Goal: Task Accomplishment & Management: Manage account settings

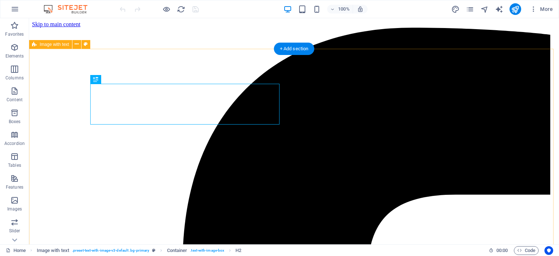
scroll to position [206, 0]
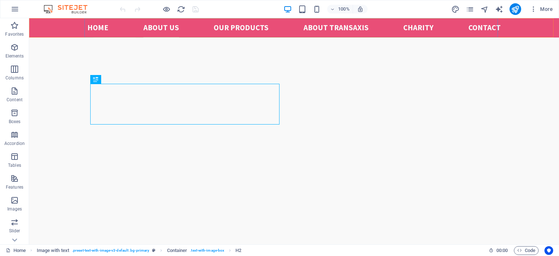
click at [415, 29] on nav "Home About us Our Products ABOUT TRANSAXIS Charity Contact" at bounding box center [294, 27] width 414 height 19
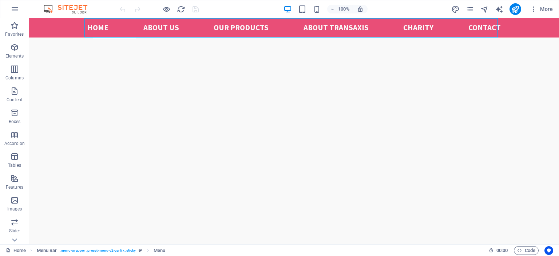
click at [419, 30] on nav "Home About us Our Products ABOUT TRANSAXIS Charity Contact" at bounding box center [294, 27] width 414 height 19
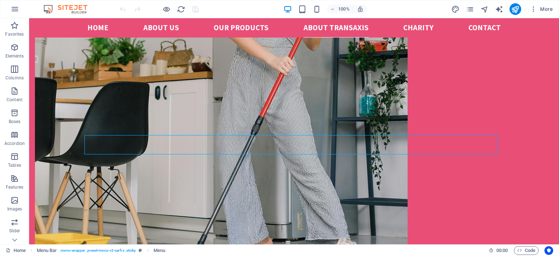
scroll to position [1209, 0]
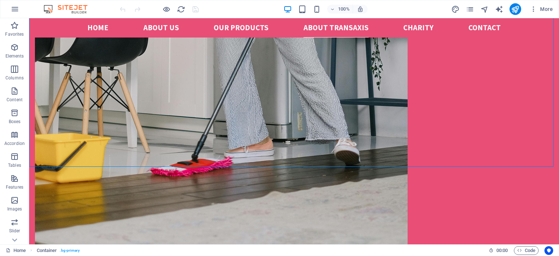
scroll to position [1320, 0]
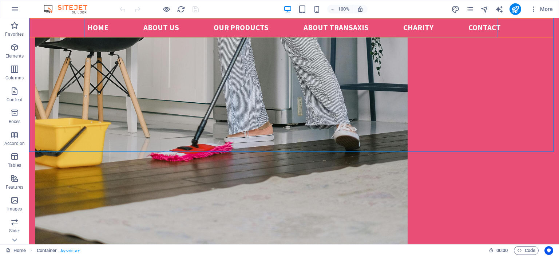
click at [409, 27] on nav "Home About us Our Products ABOUT TRANSAXIS Charity Contact" at bounding box center [294, 27] width 414 height 19
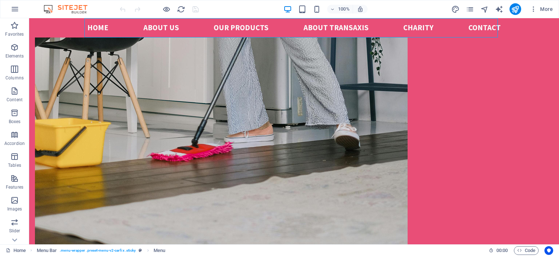
click at [409, 27] on nav "Home About us Our Products ABOUT TRANSAXIS Charity Contact" at bounding box center [294, 27] width 414 height 19
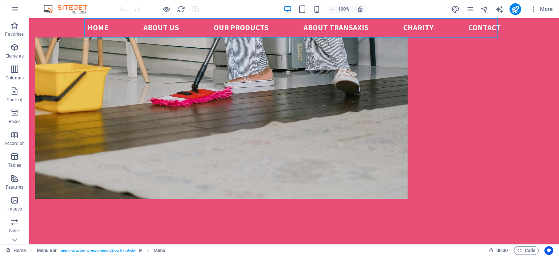
select select
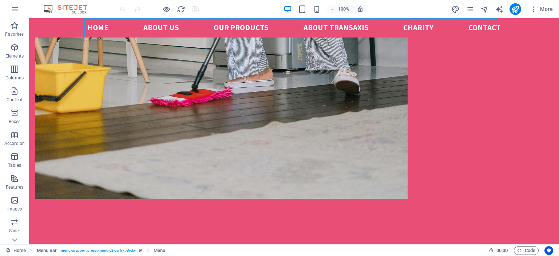
select select
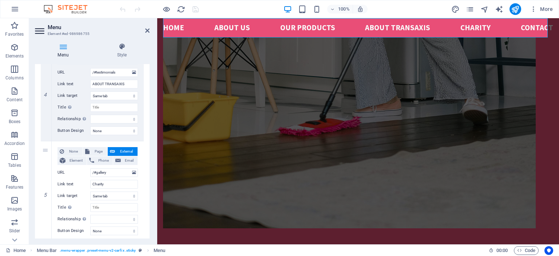
scroll to position [393, 0]
click at [131, 196] on select "New tab Same tab Overlay" at bounding box center [114, 195] width 48 height 9
select select "blank"
click at [90, 191] on select "New tab Same tab Overlay" at bounding box center [114, 195] width 48 height 9
select select
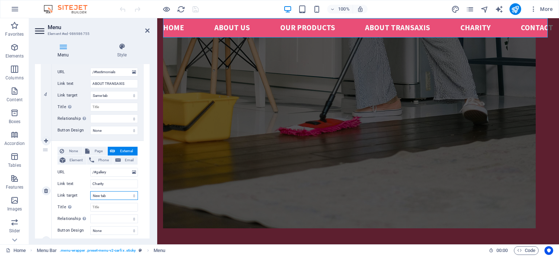
select select
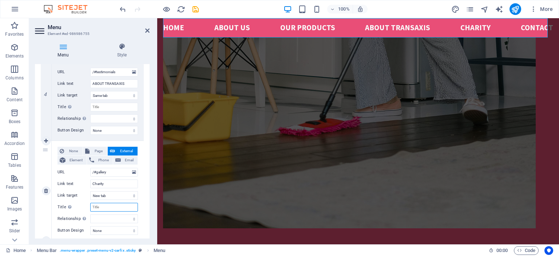
click at [109, 209] on input "Title Additional link description, should not be the same as the link text. The…" at bounding box center [114, 207] width 48 height 9
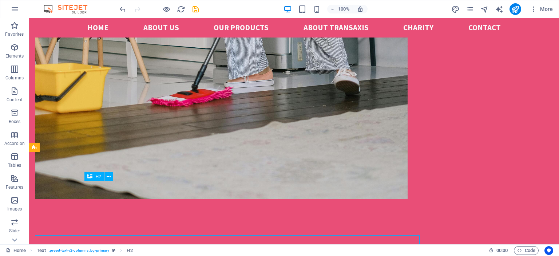
scroll to position [1320, 0]
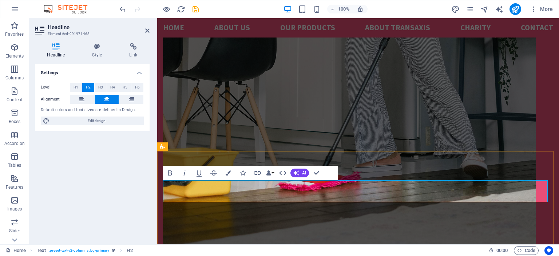
scroll to position [1375, 0]
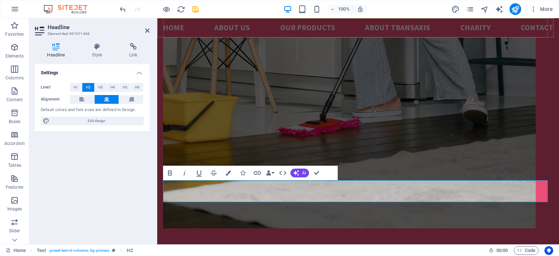
click at [466, 30] on nav "Home About us Our Products ABOUT TRANSAXIS Charity Contact" at bounding box center [358, 27] width 390 height 19
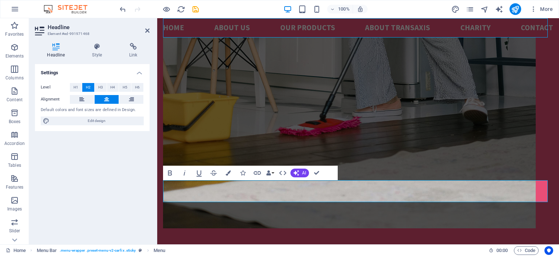
click at [466, 30] on nav "Home About us Our Products ABOUT TRANSAXIS Charity Contact" at bounding box center [358, 27] width 390 height 19
select select
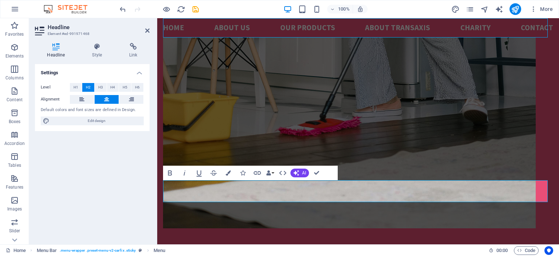
select select
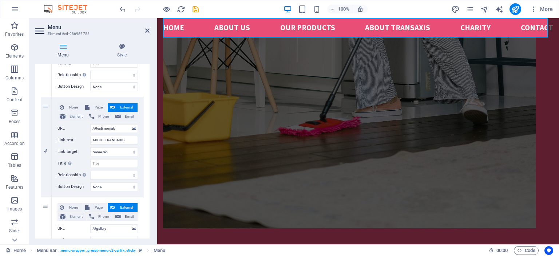
scroll to position [405, 0]
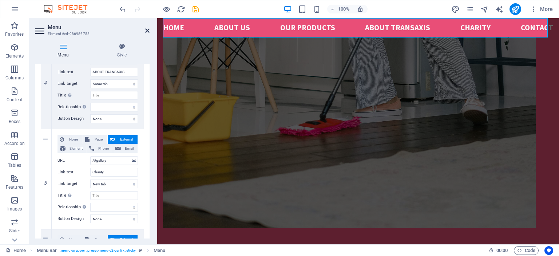
click at [149, 30] on icon at bounding box center [147, 31] width 4 height 6
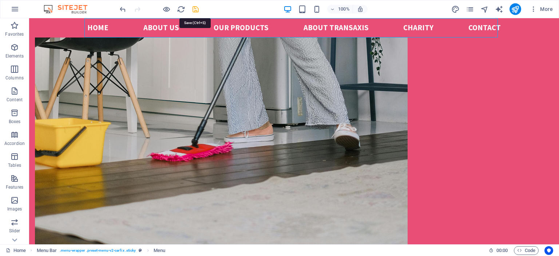
click at [197, 10] on icon "save" at bounding box center [196, 9] width 8 height 8
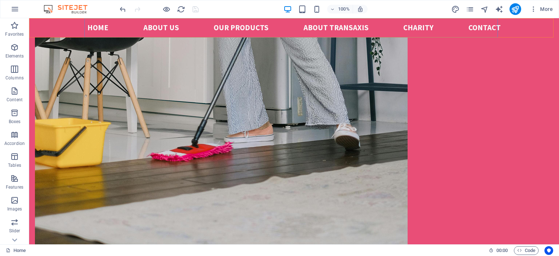
click at [421, 27] on nav "Home About us Our Products ABOUT TRANSAXIS Charity Contact" at bounding box center [294, 27] width 414 height 19
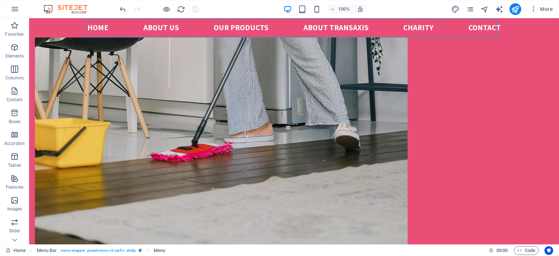
click at [421, 27] on nav "Home About us Our Products ABOUT TRANSAXIS Charity Contact" at bounding box center [294, 27] width 414 height 19
click at [342, 30] on nav "Home About us Our Products ABOUT TRANSAXIS Charity Contact" at bounding box center [294, 27] width 414 height 19
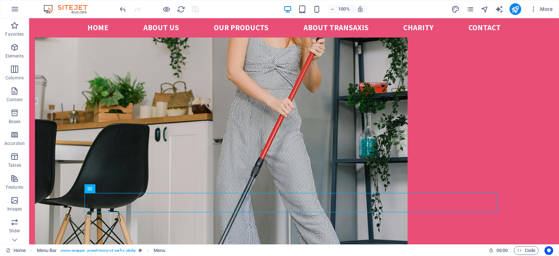
scroll to position [1145, 0]
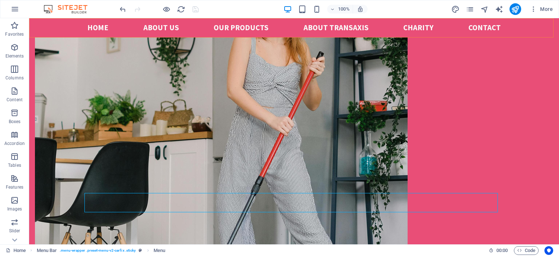
click at [331, 27] on nav "Home About us Our Products ABOUT TRANSAXIS Charity Contact" at bounding box center [294, 27] width 414 height 19
click at [250, 29] on nav "Home About us Our Products ABOUT TRANSAXIS Charity Contact" at bounding box center [294, 27] width 414 height 19
click at [516, 6] on icon "publish" at bounding box center [515, 9] width 8 height 8
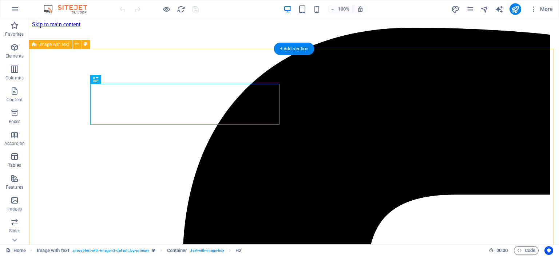
scroll to position [206, 0]
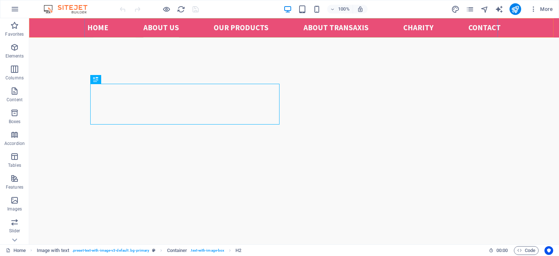
click at [324, 29] on nav "Home About us Our Products ABOUT TRANSAXIS Charity Contact" at bounding box center [294, 27] width 414 height 19
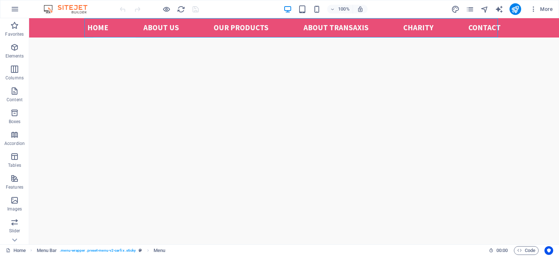
click at [324, 29] on nav "Home About us Our Products ABOUT TRANSAXIS Charity Contact" at bounding box center [294, 27] width 414 height 19
select select
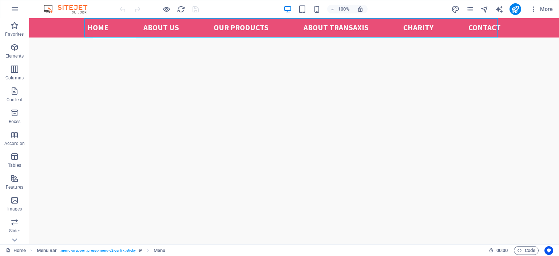
select select
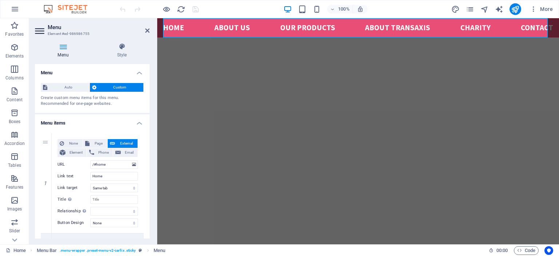
click at [472, 28] on nav "Home About us Our Products ABOUT TRANSAXIS Charity Contact" at bounding box center [358, 27] width 390 height 19
drag, startPoint x: 150, startPoint y: 80, endPoint x: 150, endPoint y: 96, distance: 15.3
click at [150, 96] on div "Menu Style Menu Auto Custom Create custom menu items for this menu. Recommended…" at bounding box center [92, 140] width 126 height 207
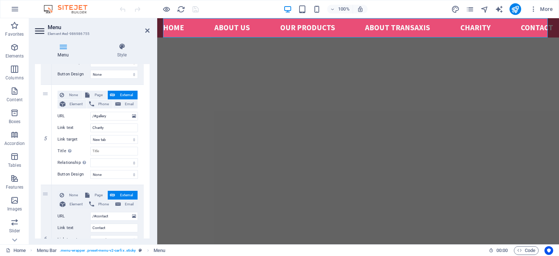
scroll to position [457, 0]
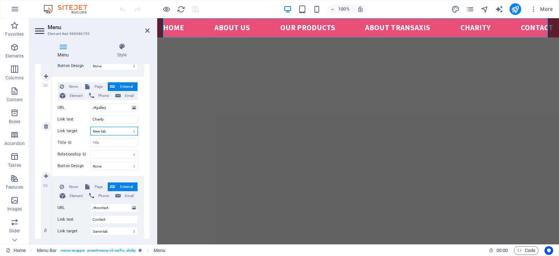
click at [102, 131] on select "New tab Same tab Overlay" at bounding box center [114, 131] width 48 height 9
click at [114, 107] on input "/#gallery" at bounding box center [114, 107] width 48 height 9
click at [133, 108] on icon at bounding box center [134, 108] width 4 height 8
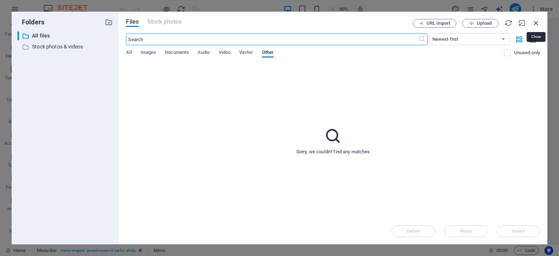
click at [538, 22] on icon "button" at bounding box center [536, 23] width 8 height 8
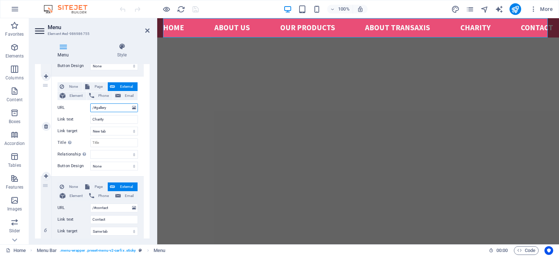
click at [107, 107] on input "/#gallery" at bounding box center [114, 107] width 48 height 9
type input "/#"
select select
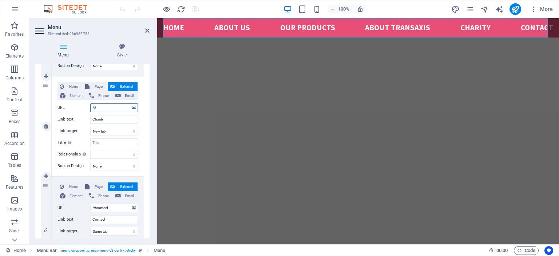
select select
type input "/#ch"
select select
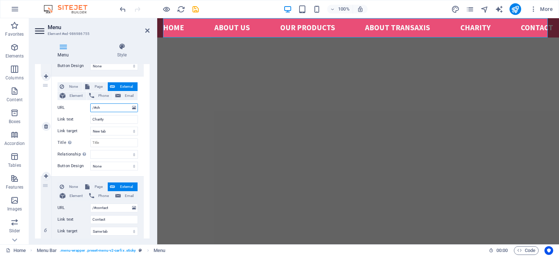
select select
type input "/#cha"
select select
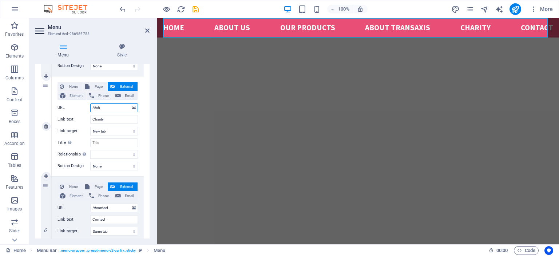
select select
type input "/#char"
select select
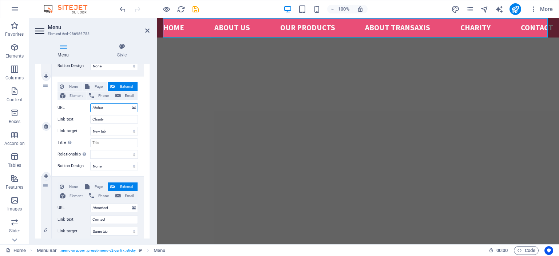
select select
type input "/#charity"
select select
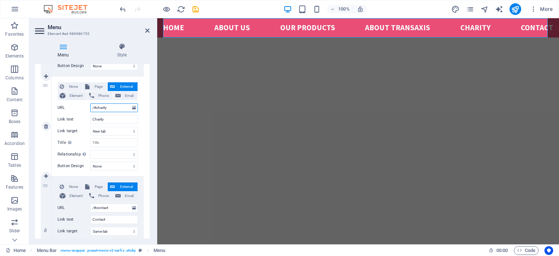
select select
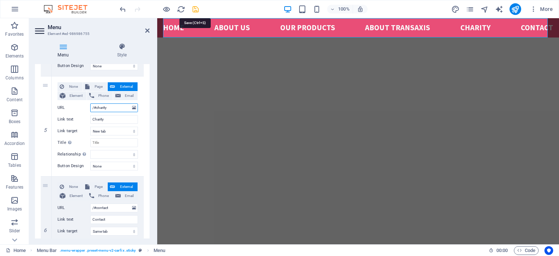
type input "/#charity"
click at [196, 9] on icon "save" at bounding box center [196, 9] width 8 height 8
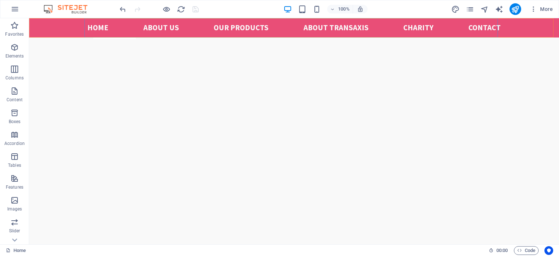
click at [418, 29] on nav "Home About us Our Products ABOUT TRANSAXIS Charity Contact" at bounding box center [294, 27] width 414 height 19
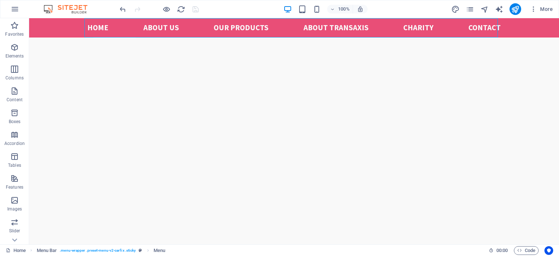
click at [418, 29] on nav "Home About us Our Products ABOUT TRANSAXIS Charity Contact" at bounding box center [294, 27] width 414 height 19
select select
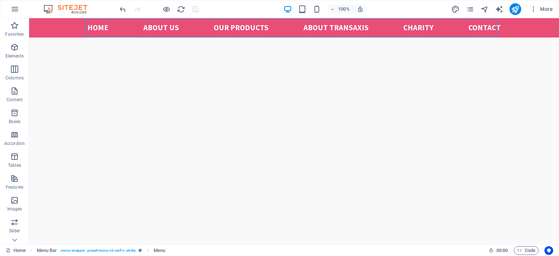
select select
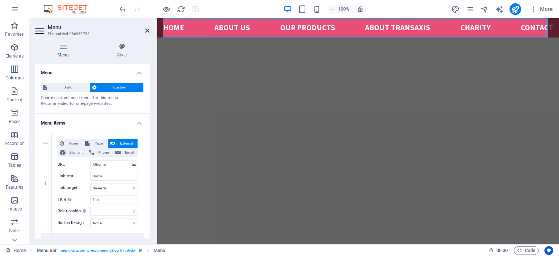
click at [147, 33] on icon at bounding box center [147, 31] width 4 height 6
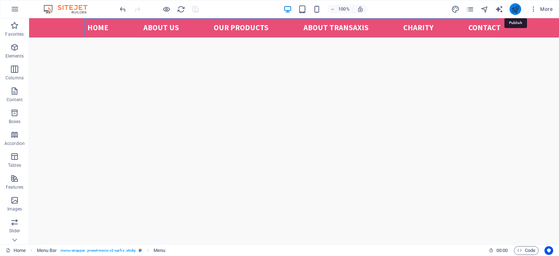
click at [513, 9] on icon "publish" at bounding box center [515, 9] width 8 height 8
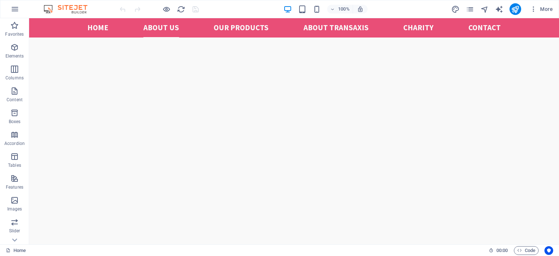
scroll to position [291, 0]
click at [419, 28] on nav "Home About us Our Products ABOUT TRANSAXIS Charity Contact" at bounding box center [294, 27] width 414 height 19
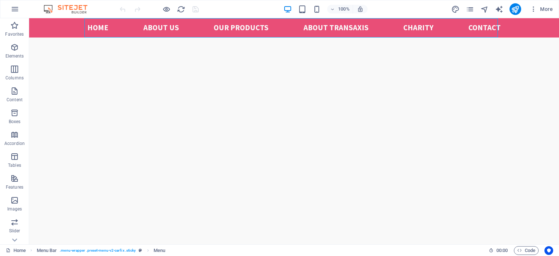
click at [419, 28] on nav "Home About us Our Products ABOUT TRANSAXIS Charity Contact" at bounding box center [294, 27] width 414 height 19
select select
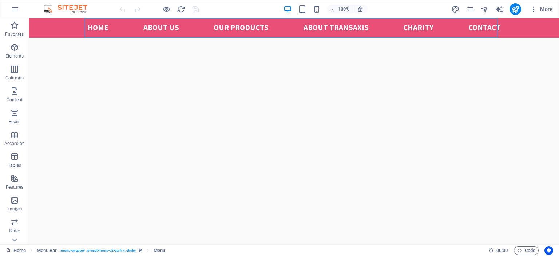
select select
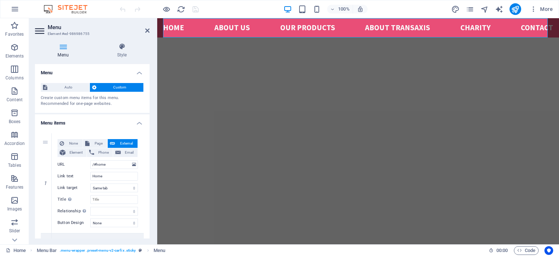
scroll to position [301, 0]
click at [478, 29] on nav "Home About us Our Products ABOUT TRANSAXIS Charity Contact" at bounding box center [358, 27] width 390 height 19
click at [120, 86] on span "Custom" at bounding box center [120, 87] width 43 height 9
click at [123, 87] on span "Custom" at bounding box center [120, 87] width 43 height 9
click at [74, 86] on span "Auto" at bounding box center [69, 87] width 38 height 9
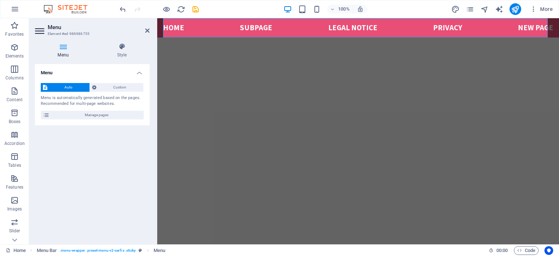
click at [74, 86] on span "Auto" at bounding box center [69, 87] width 38 height 9
click at [122, 87] on span "Custom" at bounding box center [120, 87] width 43 height 9
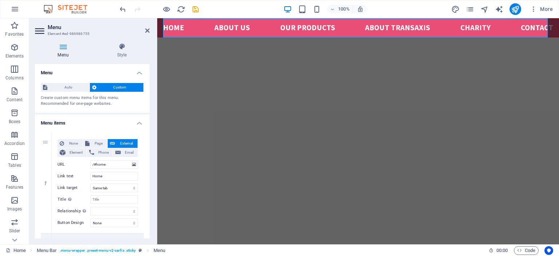
drag, startPoint x: 150, startPoint y: 83, endPoint x: 151, endPoint y: 116, distance: 32.8
click at [151, 116] on div "Menu Style Menu Auto Custom Create custom menu items for this menu. Recommended…" at bounding box center [92, 140] width 126 height 207
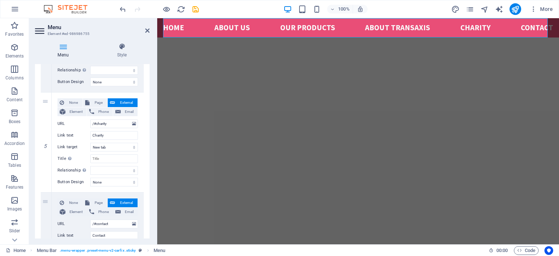
scroll to position [443, 0]
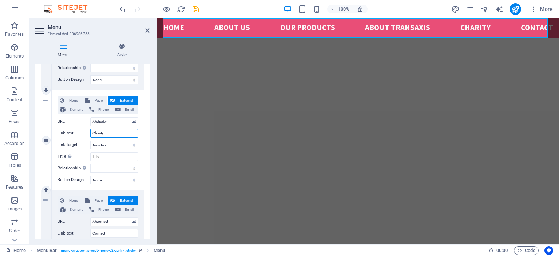
click at [107, 134] on input "Charity" at bounding box center [114, 133] width 48 height 9
type input "Charit"
select select
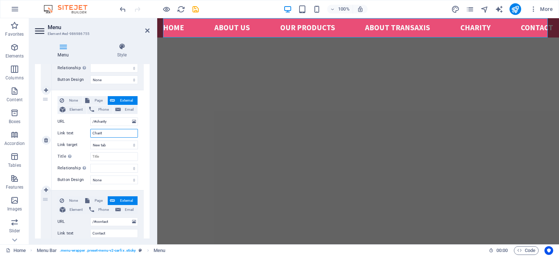
select select
type input "Cha"
select select
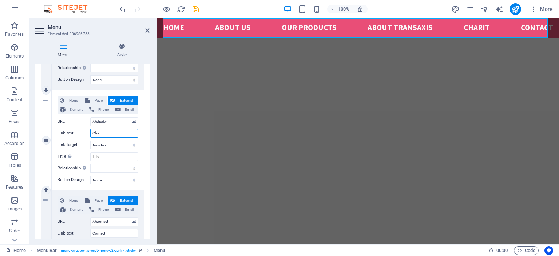
select select
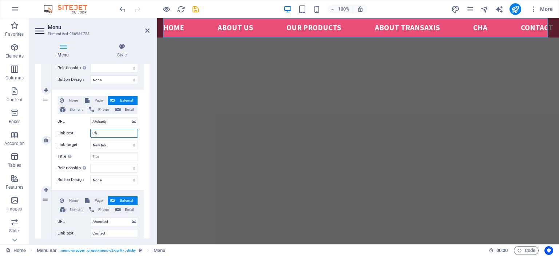
type input "C"
select select
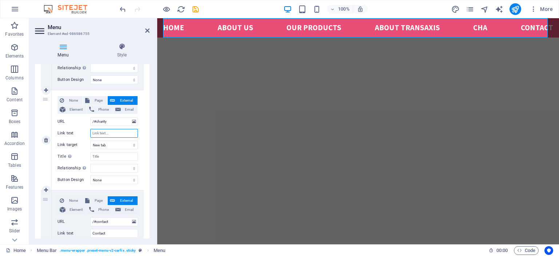
select select
type input "C"
select select
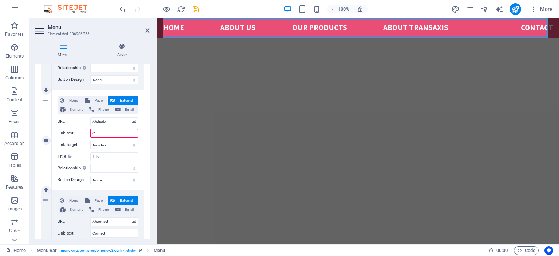
select select
type input "Charity"
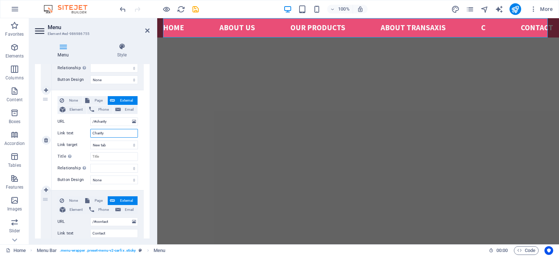
select select
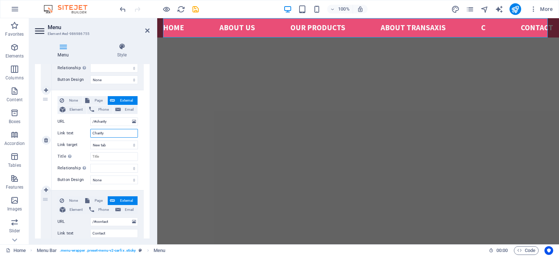
select select
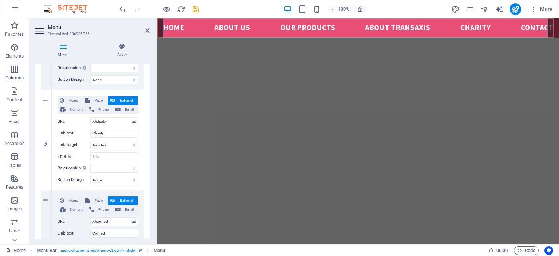
click at [465, 29] on nav "Home About us Our Products ABOUT TRANSAXIS Charity Contact" at bounding box center [358, 27] width 390 height 19
click at [465, 28] on nav "Home About us Our Products ABOUT TRANSAXIS Charity Contact" at bounding box center [358, 27] width 390 height 19
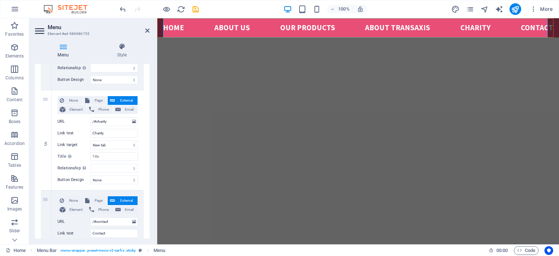
click at [465, 28] on nav "Home About us Our Products ABOUT TRANSAXIS Charity Contact" at bounding box center [358, 27] width 390 height 19
click at [100, 100] on span "Page" at bounding box center [98, 100] width 13 height 9
select select
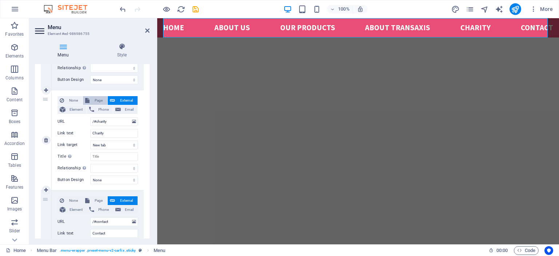
select select
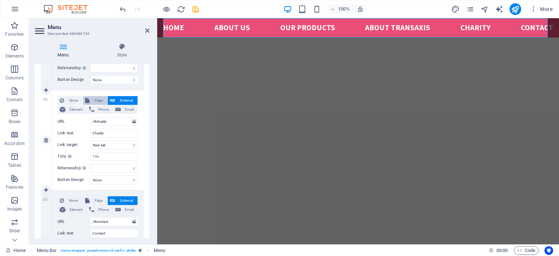
select select
click at [134, 120] on select "Home Subpage Legal Notice Privacy New page" at bounding box center [114, 121] width 48 height 9
select select "4"
click at [90, 117] on select "Home Subpage Legal Notice Privacy New page" at bounding box center [114, 121] width 48 height 9
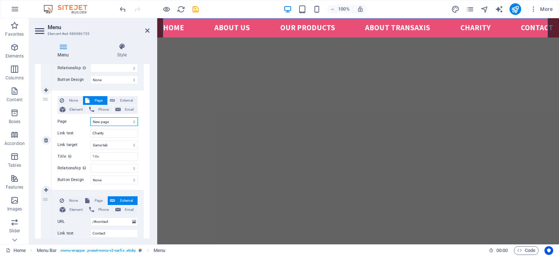
select select
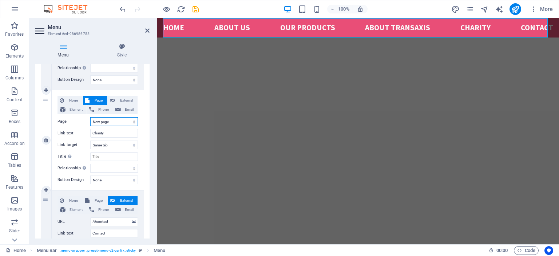
select select
click at [134, 145] on select "New tab Same tab Overlay" at bounding box center [114, 145] width 48 height 9
click at [134, 180] on select "None Default Primary Secondary" at bounding box center [114, 179] width 48 height 9
click at [128, 145] on select "New tab Same tab Overlay" at bounding box center [114, 145] width 48 height 9
select select "blank"
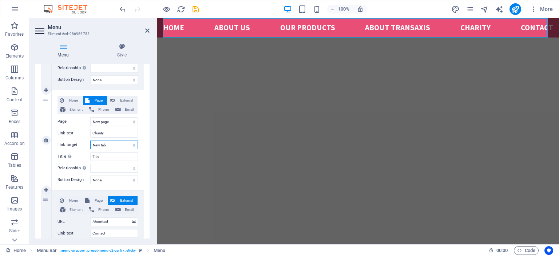
click at [90, 141] on select "New tab Same tab Overlay" at bounding box center [114, 145] width 48 height 9
select select
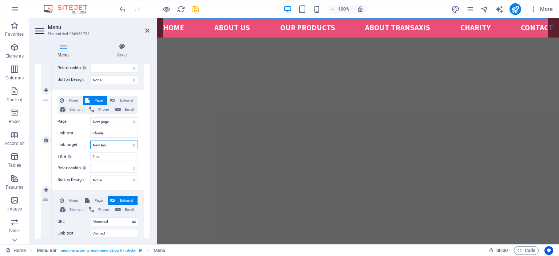
select select
click at [197, 9] on icon "save" at bounding box center [196, 9] width 8 height 8
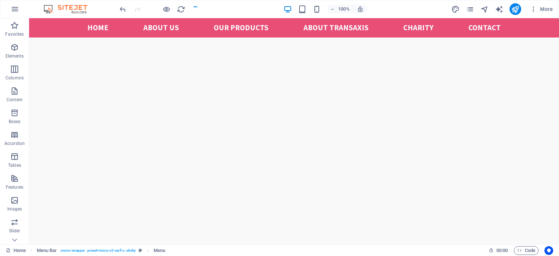
scroll to position [291, 0]
click at [167, 28] on nav "Home About us Our Products ABOUT TRANSAXIS Charity Contact" at bounding box center [294, 27] width 414 height 19
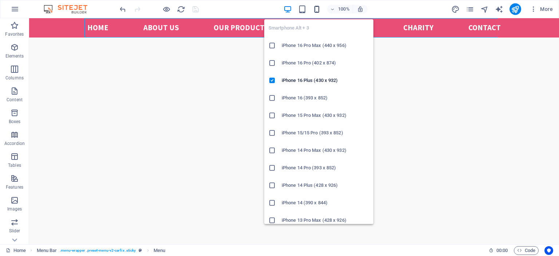
click at [319, 9] on icon "button" at bounding box center [317, 9] width 8 height 8
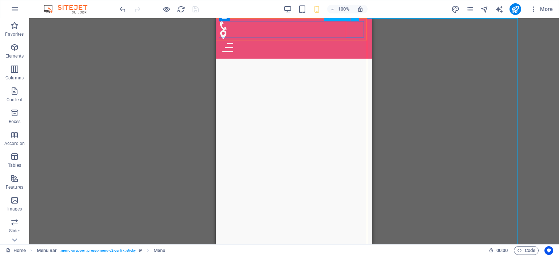
click at [357, 39] on div "Menu" at bounding box center [294, 47] width 151 height 16
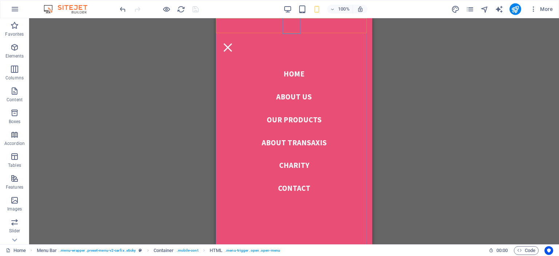
click at [303, 99] on nav "Home About us Our Products ABOUT TRANSAXIS Charity Contact" at bounding box center [294, 131] width 157 height 226
click at [296, 76] on nav "Home About us Our Products ABOUT TRANSAXIS Charity Contact" at bounding box center [294, 131] width 157 height 226
click at [301, 145] on nav "Home About us Our Products ABOUT TRANSAXIS Charity Contact" at bounding box center [294, 131] width 157 height 226
click at [292, 25] on div "HTML" at bounding box center [296, 22] width 26 height 9
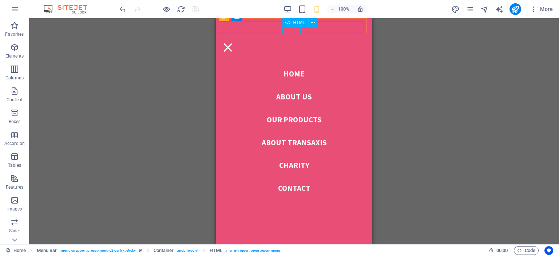
click at [237, 39] on div "Menu" at bounding box center [228, 47] width 18 height 16
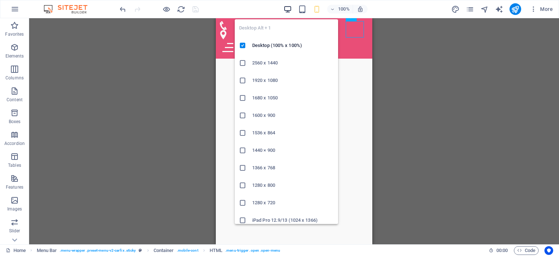
click at [291, 9] on icon "button" at bounding box center [288, 9] width 8 height 8
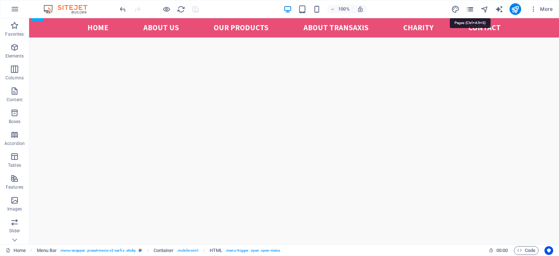
click at [470, 8] on icon "pages" at bounding box center [470, 9] width 8 height 8
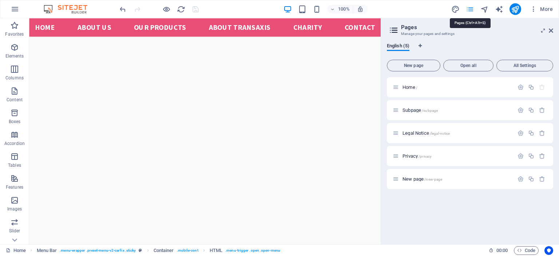
scroll to position [309, 0]
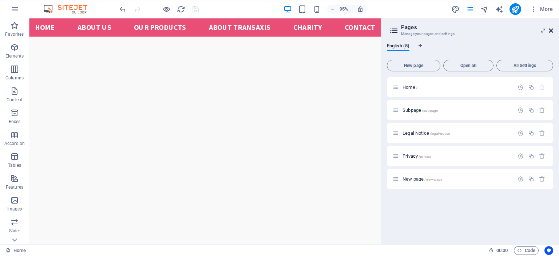
click at [552, 30] on icon at bounding box center [551, 31] width 4 height 6
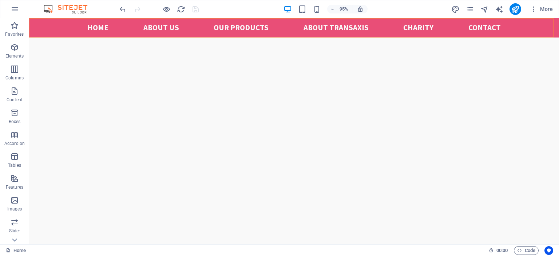
scroll to position [291, 0]
click at [518, 11] on icon "publish" at bounding box center [515, 9] width 8 height 8
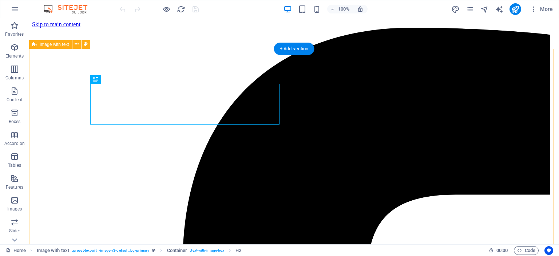
scroll to position [206, 0]
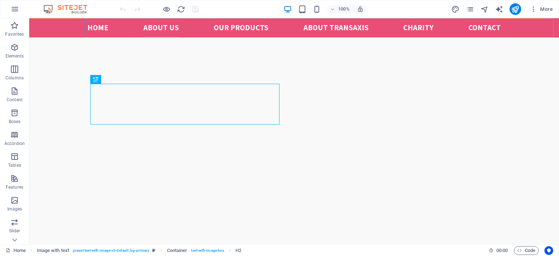
click at [426, 27] on nav "Home About us Our Products ABOUT TRANSAXIS Charity Contact" at bounding box center [294, 27] width 414 height 19
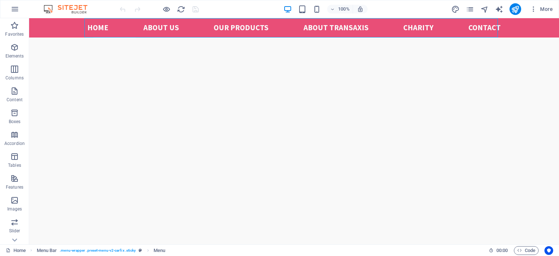
click at [418, 29] on nav "Home About us Our Products ABOUT TRANSAXIS Charity Contact" at bounding box center [294, 27] width 414 height 19
select select
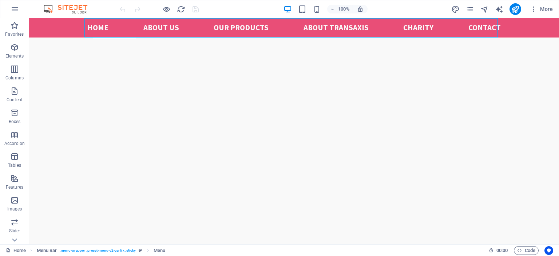
select select
select select "4"
select select
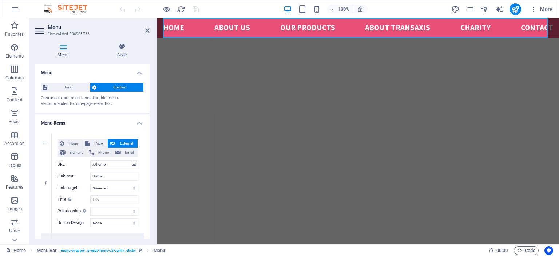
click at [470, 28] on nav "Home About us Our Products ABOUT TRANSAXIS Charity Contact" at bounding box center [358, 27] width 390 height 19
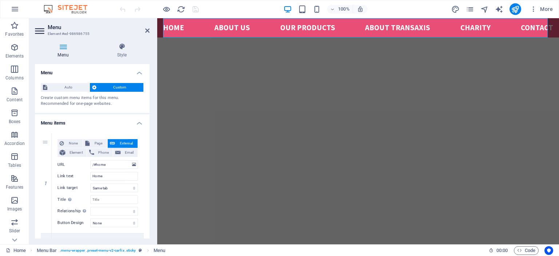
click at [470, 28] on nav "Home About us Our Products ABOUT TRANSAXIS Charity Contact" at bounding box center [358, 27] width 390 height 19
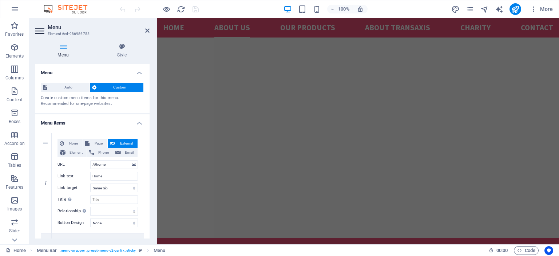
scroll to position [501, 0]
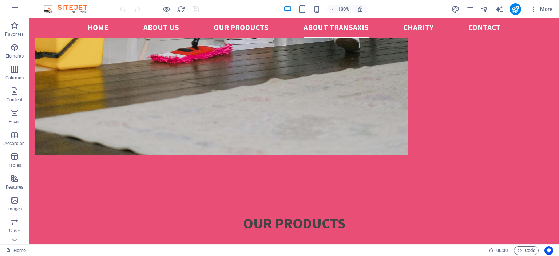
scroll to position [1416, 0]
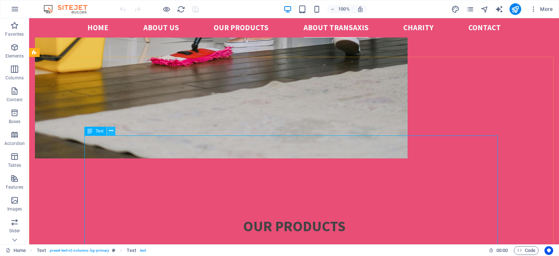
click at [113, 131] on icon at bounding box center [111, 131] width 4 height 8
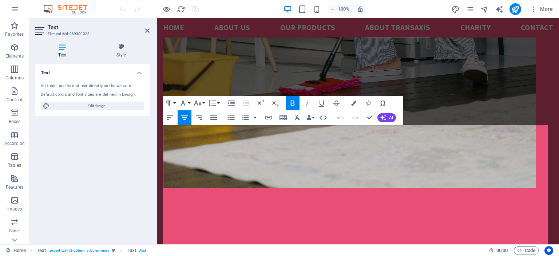
scroll to position [1480, 0]
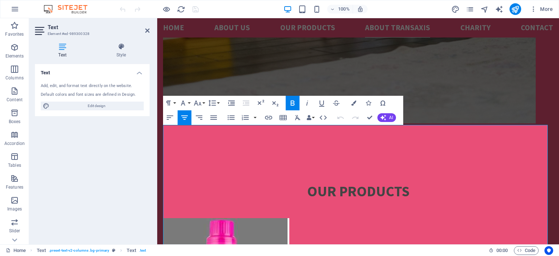
click at [138, 73] on h4 "Text" at bounding box center [92, 70] width 115 height 13
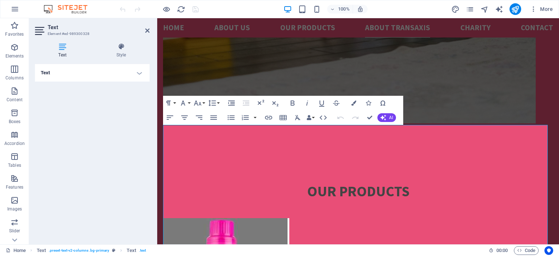
click at [138, 73] on h4 "Text" at bounding box center [92, 72] width 115 height 17
click at [113, 104] on span "Edit design" at bounding box center [97, 106] width 90 height 9
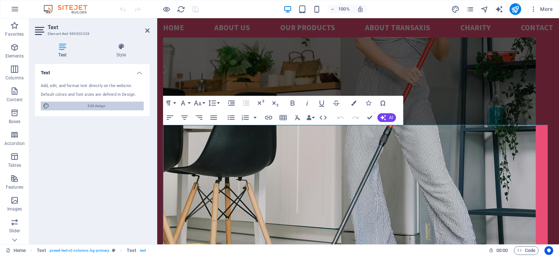
select select "px"
select select "400"
select select "px"
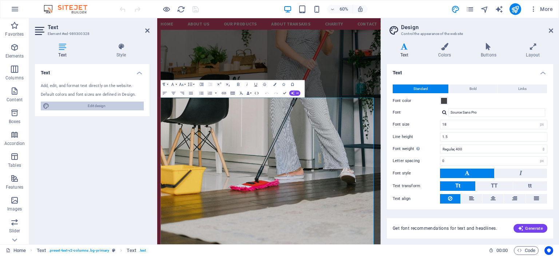
scroll to position [1595, 0]
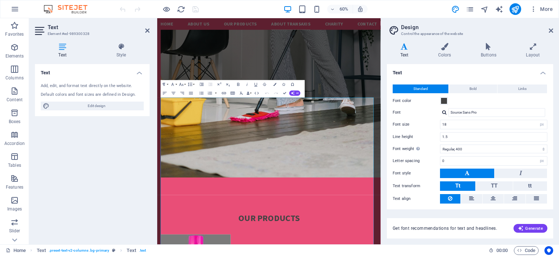
drag, startPoint x: 553, startPoint y: 75, endPoint x: 555, endPoint y: 107, distance: 32.1
click at [555, 107] on div "Variants Text Colors Buttons Layout Text Standard Bold Links Font color Font So…" at bounding box center [470, 140] width 178 height 207
drag, startPoint x: 553, startPoint y: 104, endPoint x: 557, endPoint y: 148, distance: 43.8
click at [557, 148] on div "Variants Text Colors Buttons Layout Text Standard Bold Links Font color Font So…" at bounding box center [470, 140] width 178 height 207
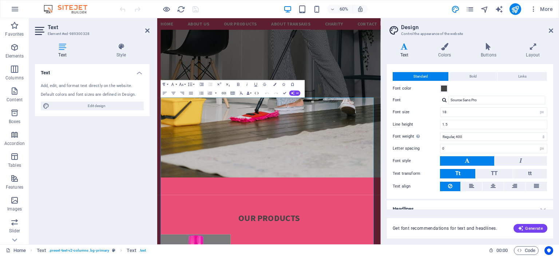
scroll to position [19, 0]
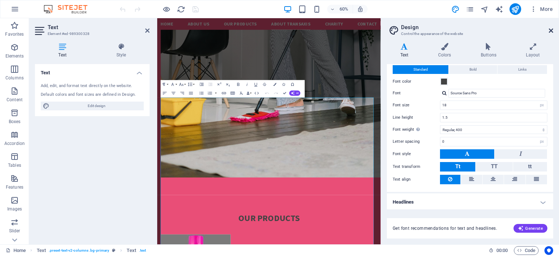
click at [551, 29] on icon at bounding box center [551, 31] width 4 height 6
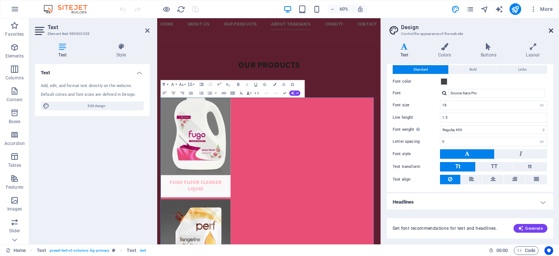
scroll to position [1480, 0]
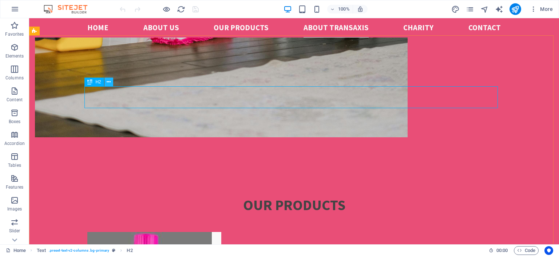
click at [110, 82] on icon at bounding box center [109, 82] width 4 height 8
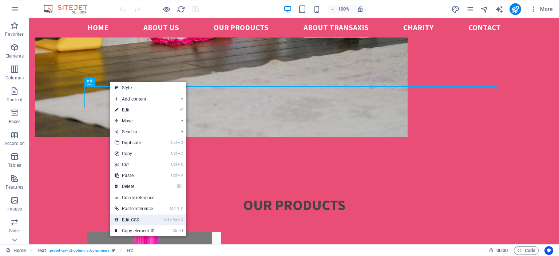
click at [141, 219] on link "Ctrl Alt C Edit CSS" at bounding box center [134, 219] width 49 height 11
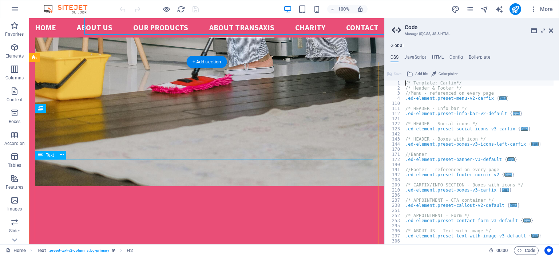
scroll to position [1510, 0]
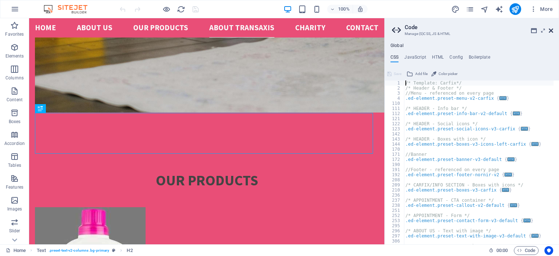
click at [552, 31] on icon at bounding box center [551, 31] width 4 height 6
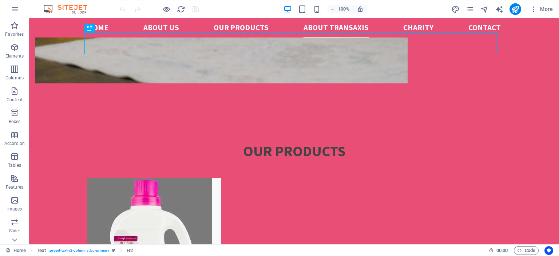
scroll to position [1457, 0]
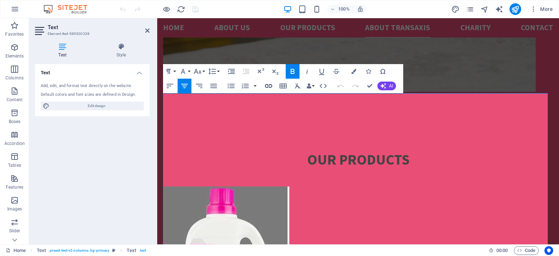
click at [271, 87] on icon "button" at bounding box center [268, 86] width 7 height 4
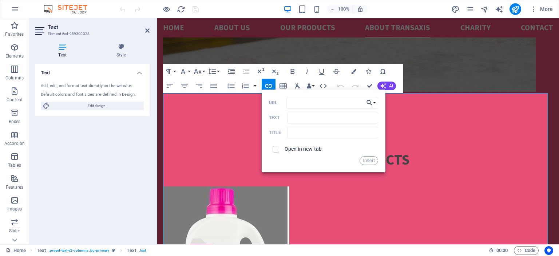
click at [375, 103] on button "Choose Link" at bounding box center [371, 103] width 14 height 12
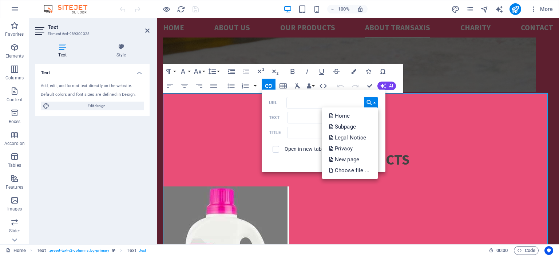
click at [374, 102] on button "Choose Link" at bounding box center [371, 103] width 14 height 12
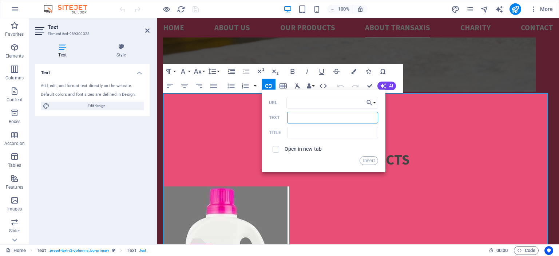
click at [341, 121] on input "Text" at bounding box center [332, 118] width 91 height 12
click at [370, 102] on icon "button" at bounding box center [369, 102] width 7 height 9
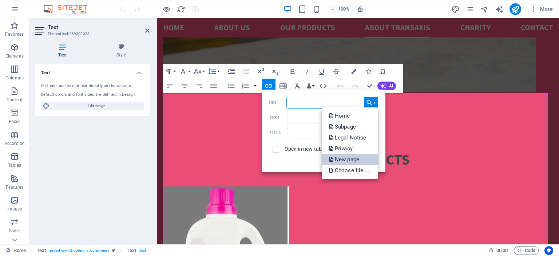
click at [349, 161] on p "New page" at bounding box center [345, 159] width 32 height 11
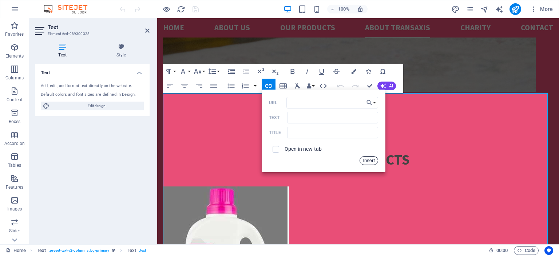
click at [367, 161] on button "Insert" at bounding box center [369, 160] width 19 height 9
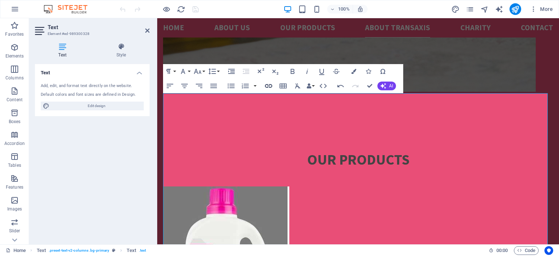
type input "/new-page"
click at [269, 86] on icon "button" at bounding box center [268, 86] width 7 height 4
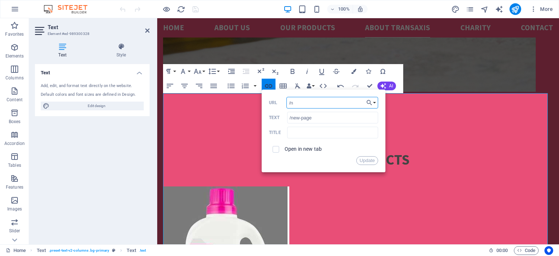
type input "/"
click at [313, 117] on input "/new-page" at bounding box center [332, 118] width 91 height 12
type input "/"
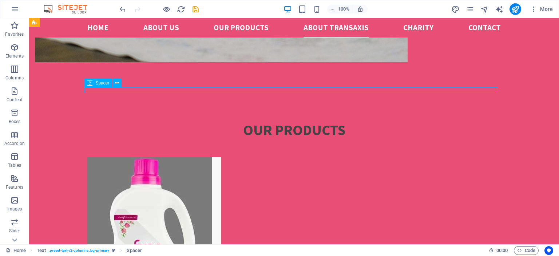
scroll to position [1457, 0]
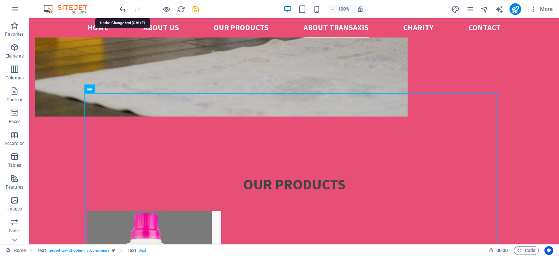
click at [124, 10] on icon "undo" at bounding box center [123, 9] width 8 height 8
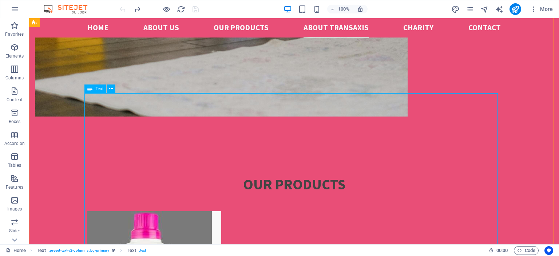
click at [90, 87] on icon at bounding box center [89, 88] width 5 height 9
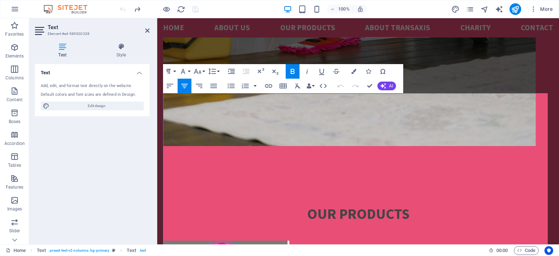
scroll to position [1512, 0]
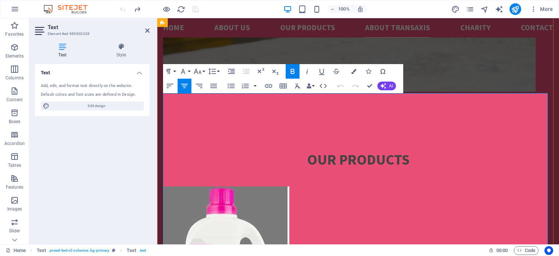
click at [470, 28] on nav "Home About us Our Products ABOUT TRANSAXIS Charity Contact" at bounding box center [358, 27] width 390 height 19
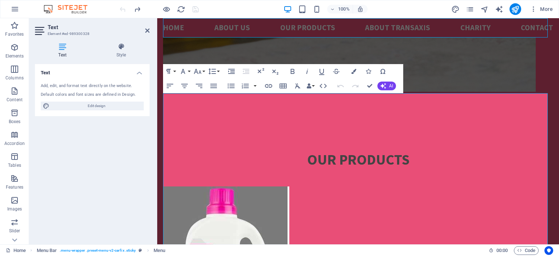
scroll to position [1457, 0]
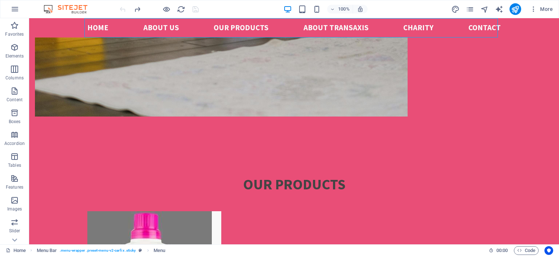
click at [416, 30] on nav "Home About us Our Products ABOUT TRANSAXIS Charity Contact" at bounding box center [294, 27] width 414 height 19
select select
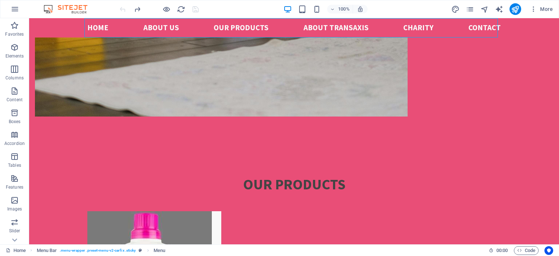
select select
select select "4"
select select
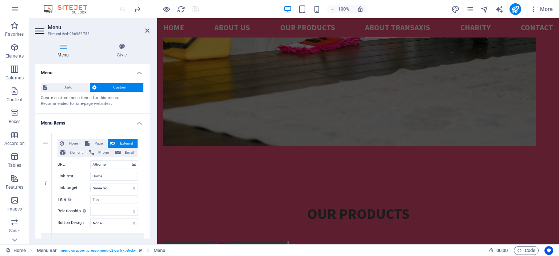
scroll to position [1512, 0]
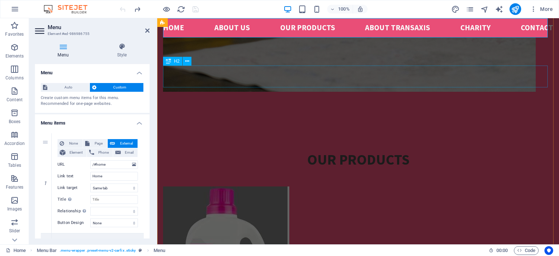
drag, startPoint x: 358, startPoint y: 80, endPoint x: 346, endPoint y: 80, distance: 11.3
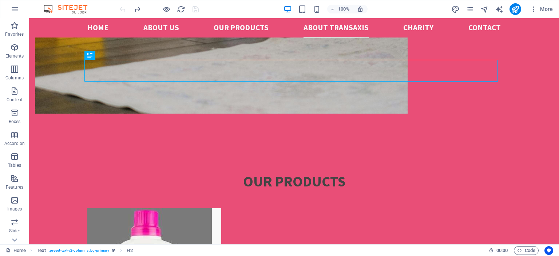
scroll to position [1464, 0]
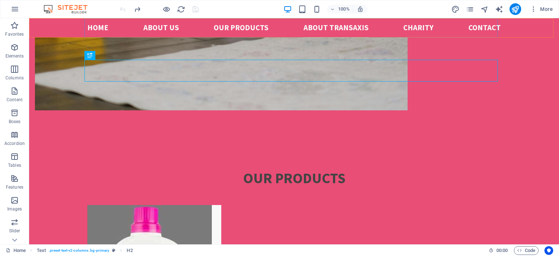
click at [417, 28] on nav "Home About us Our Products ABOUT TRANSAXIS Charity Contact" at bounding box center [294, 27] width 414 height 19
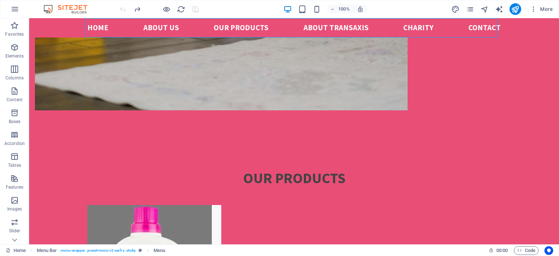
click at [417, 28] on nav "Home About us Our Products ABOUT TRANSAXIS Charity Contact" at bounding box center [294, 27] width 414 height 19
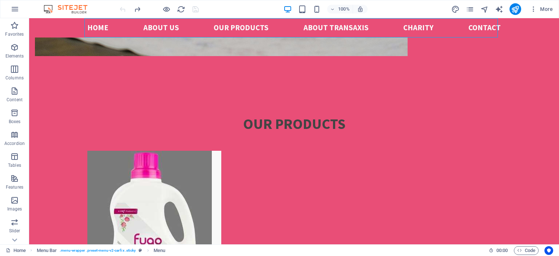
select select
select select "4"
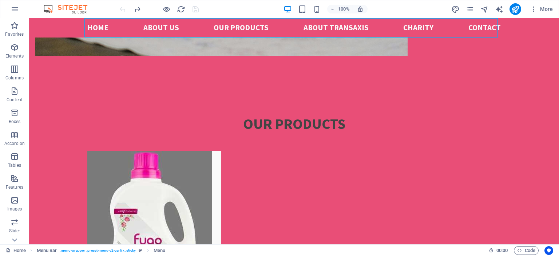
select select
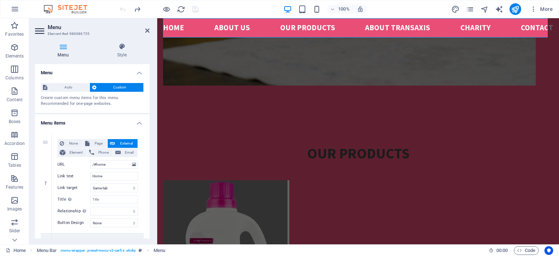
drag, startPoint x: 150, startPoint y: 92, endPoint x: 150, endPoint y: 102, distance: 9.8
click at [150, 102] on div "Menu Style Menu Auto Custom Create custom menu items for this menu. Recommended…" at bounding box center [92, 140] width 126 height 207
drag, startPoint x: 150, startPoint y: 99, endPoint x: 149, endPoint y: 188, distance: 88.8
click at [149, 188] on div "Menu Style Menu Auto Custom Create custom menu items for this menu. Recommended…" at bounding box center [92, 140] width 126 height 207
click at [150, 109] on div "Menu Style Menu Auto Custom Create custom menu items for this menu. Recommended…" at bounding box center [92, 140] width 126 height 207
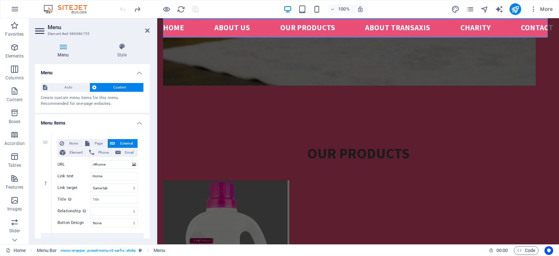
drag, startPoint x: 151, startPoint y: 100, endPoint x: 151, endPoint y: 114, distance: 13.8
click at [151, 114] on div "Menu Style Menu Auto Custom Create custom menu items for this menu. Recommended…" at bounding box center [92, 140] width 126 height 207
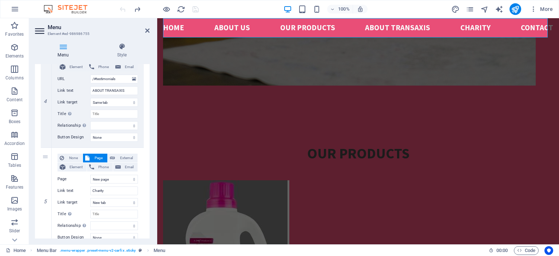
scroll to position [403, 0]
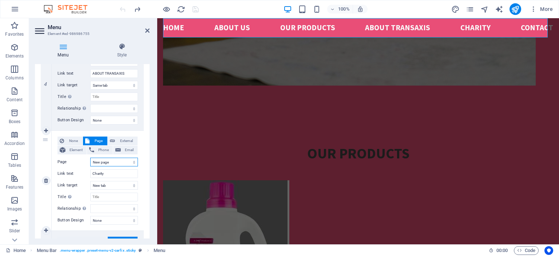
click at [123, 160] on select "Home Subpage Legal Notice Privacy New page" at bounding box center [114, 162] width 48 height 9
select select "3"
click at [90, 158] on select "Home Subpage Legal Notice Privacy New page" at bounding box center [114, 162] width 48 height 9
select select
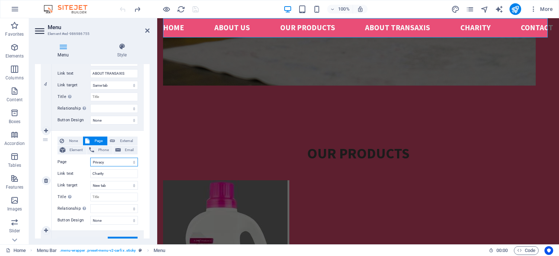
select select
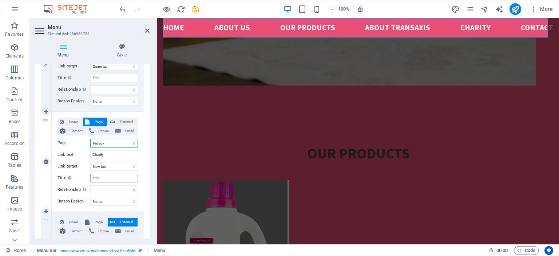
scroll to position [425, 0]
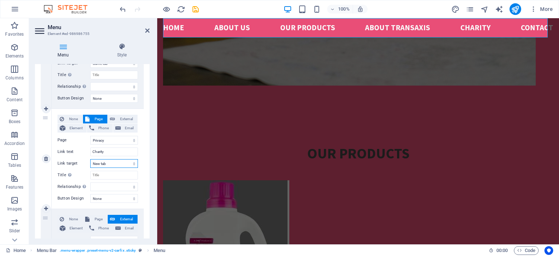
click at [119, 163] on select "New tab Same tab Overlay" at bounding box center [114, 163] width 48 height 9
select select
click at [90, 159] on select "New tab Same tab Overlay" at bounding box center [114, 163] width 48 height 9
select select
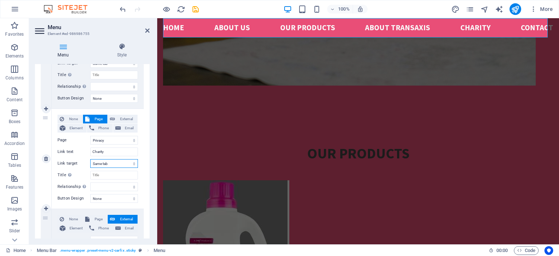
select select
drag, startPoint x: 148, startPoint y: 177, endPoint x: 148, endPoint y: 170, distance: 6.9
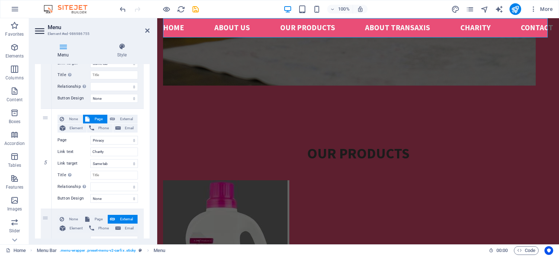
click at [148, 170] on div "1 None Page External Element Phone Email Page Home Subpage Legal Notice Privacy…" at bounding box center [92, 9] width 115 height 612
drag, startPoint x: 150, startPoint y: 176, endPoint x: 150, endPoint y: 165, distance: 10.6
click at [150, 165] on div "Menu Style Menu Auto Custom Create custom menu items for this menu. Recommended…" at bounding box center [92, 140] width 126 height 207
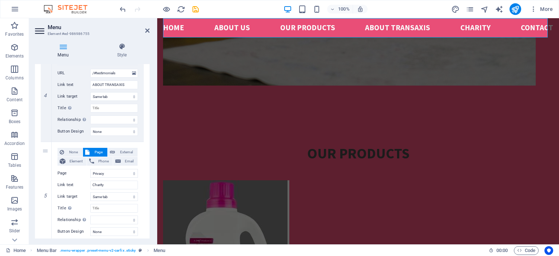
scroll to position [392, 0]
click at [195, 9] on icon "save" at bounding box center [196, 9] width 8 height 8
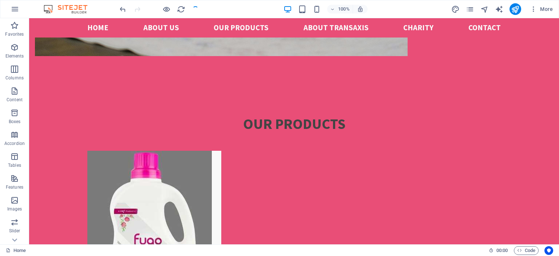
scroll to position [1464, 0]
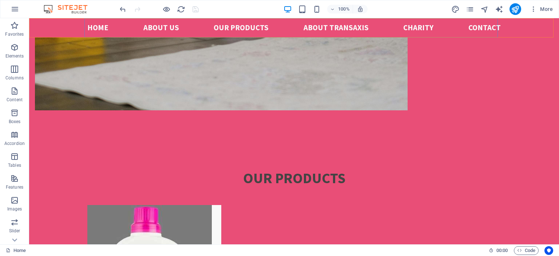
click at [250, 28] on nav "Home About us Our Products ABOUT TRANSAXIS Charity Contact" at bounding box center [294, 27] width 414 height 19
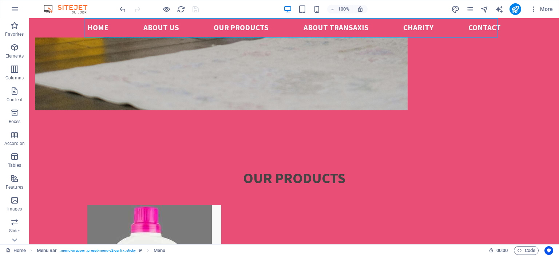
click at [250, 28] on nav "Home About us Our Products ABOUT TRANSAXIS Charity Contact" at bounding box center [294, 27] width 414 height 19
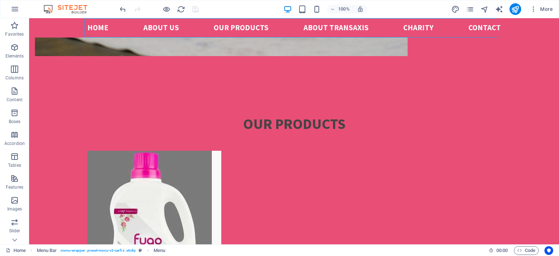
select select
select select "3"
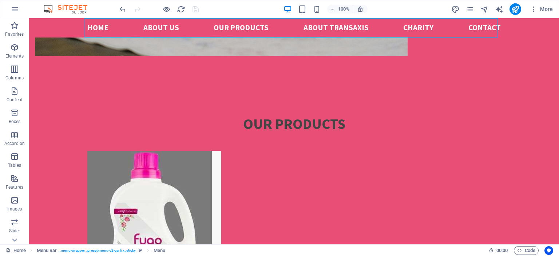
select select
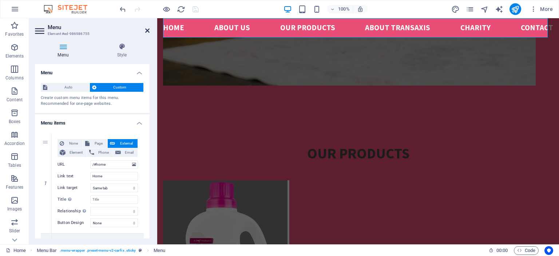
click at [147, 32] on icon at bounding box center [147, 31] width 4 height 6
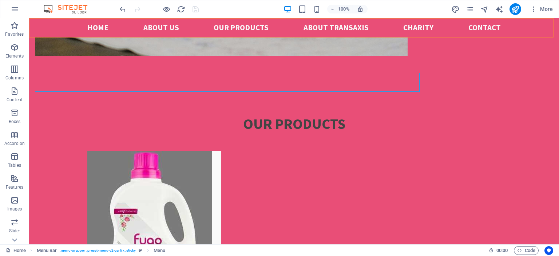
scroll to position [1464, 0]
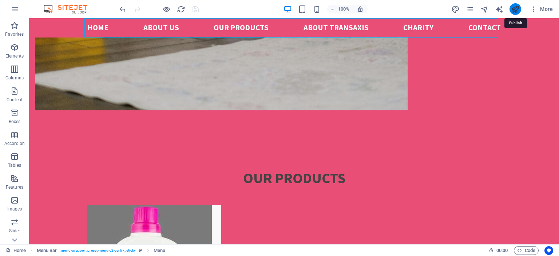
click at [518, 7] on icon "publish" at bounding box center [515, 9] width 8 height 8
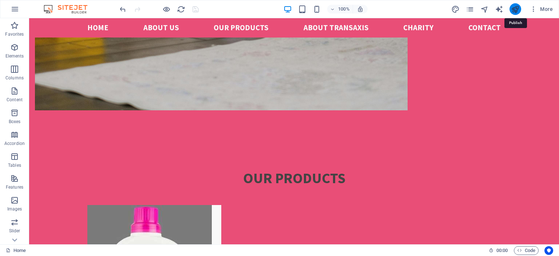
click at [519, 7] on icon "publish" at bounding box center [515, 9] width 8 height 8
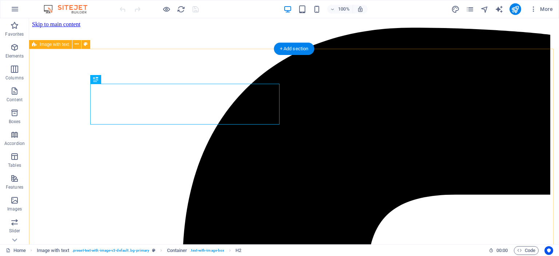
scroll to position [206, 0]
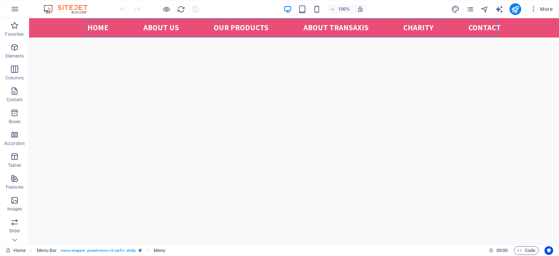
click at [420, 28] on nav "Home About us Our Products ABOUT TRANSAXIS Charity Contact" at bounding box center [294, 27] width 414 height 19
select select
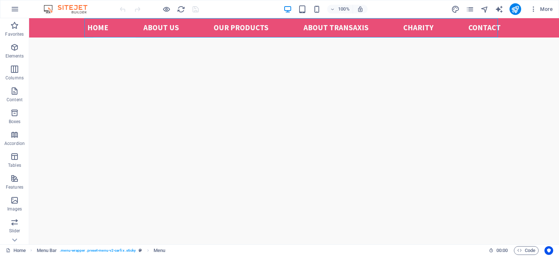
select select
select select "3"
select select
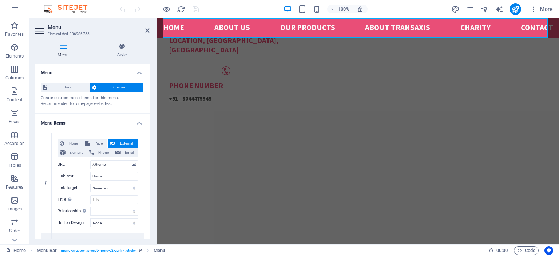
scroll to position [146, 0]
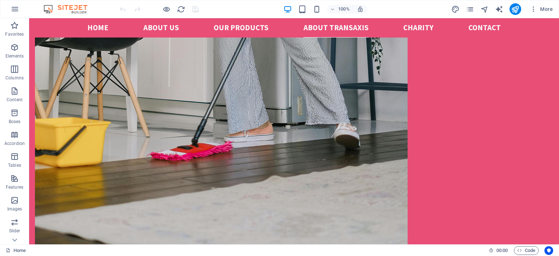
scroll to position [1318, 0]
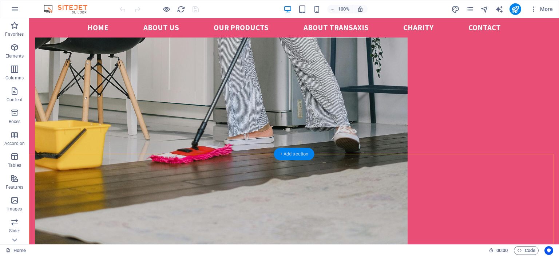
click at [290, 155] on div "+ Add section" at bounding box center [294, 154] width 40 height 12
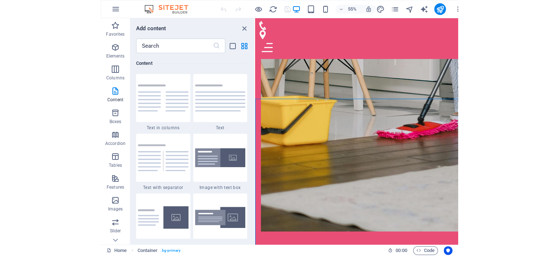
scroll to position [1224, 0]
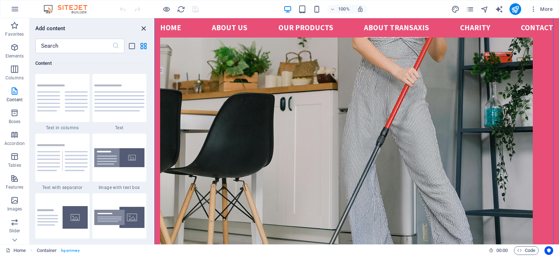
click at [143, 29] on icon "close panel" at bounding box center [143, 28] width 8 height 8
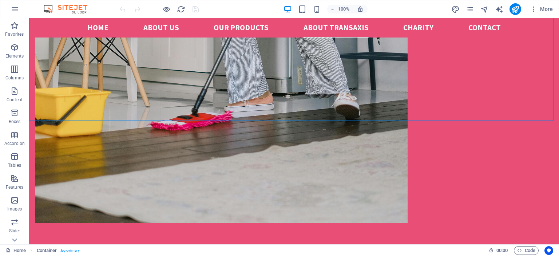
scroll to position [1348, 0]
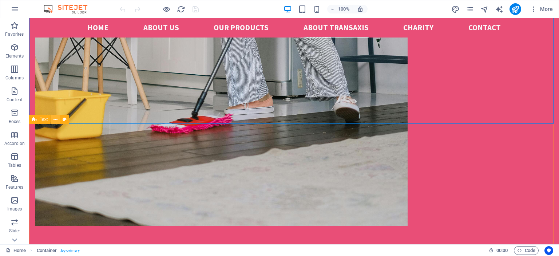
click at [55, 119] on icon at bounding box center [56, 120] width 4 height 8
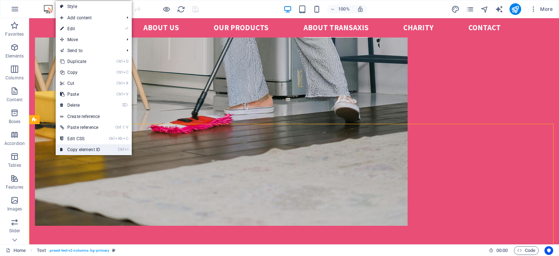
click at [79, 151] on link "Ctrl I Copy element ID" at bounding box center [80, 149] width 49 height 11
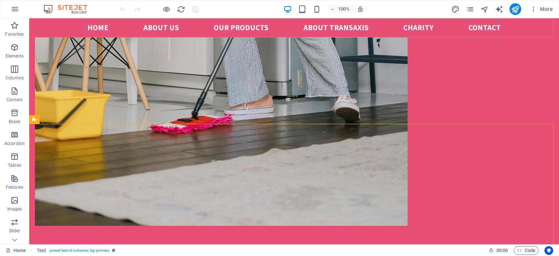
click at [409, 26] on nav "Home About us Our Products ABOUT TRANSAXIS Charity Contact" at bounding box center [294, 27] width 414 height 19
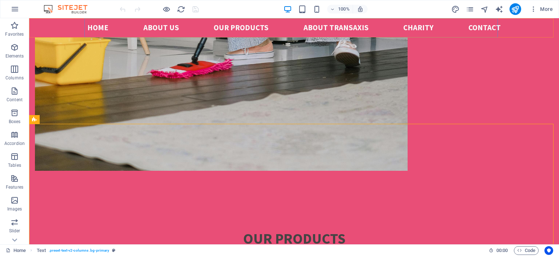
select select
select select "3"
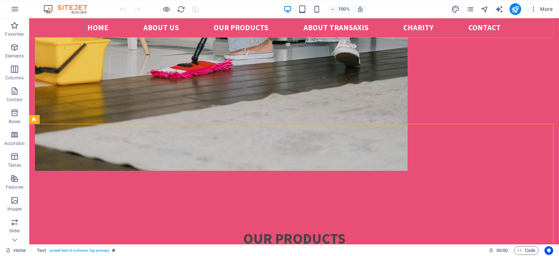
select select
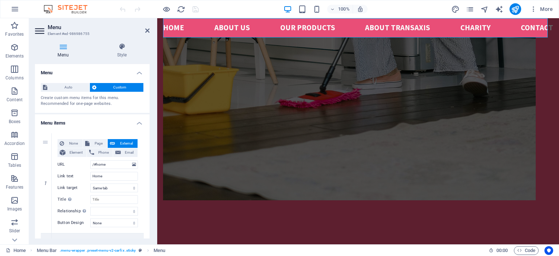
click at [121, 125] on h4 "Menu items" at bounding box center [92, 120] width 115 height 13
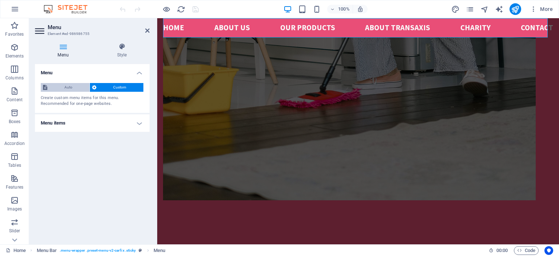
click at [79, 86] on span "Auto" at bounding box center [69, 87] width 38 height 9
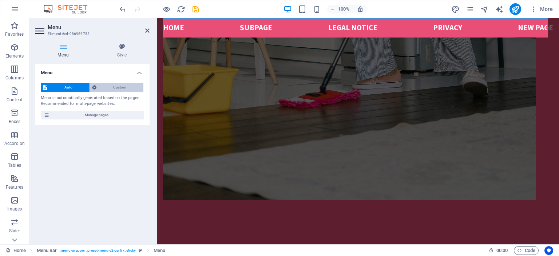
click at [111, 85] on span "Custom" at bounding box center [120, 87] width 43 height 9
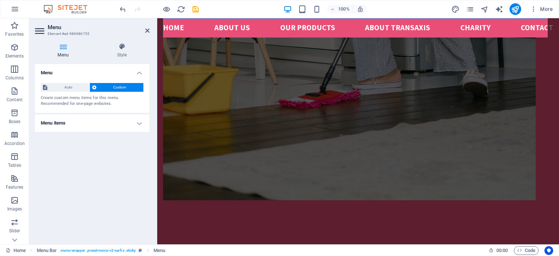
click at [138, 123] on h4 "Menu items" at bounding box center [92, 122] width 115 height 17
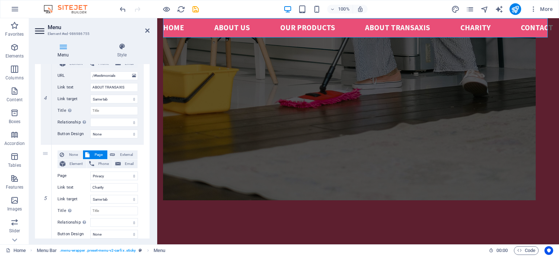
scroll to position [399, 0]
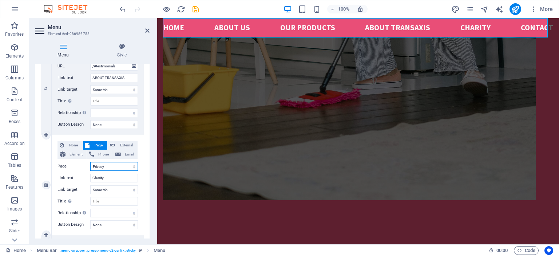
click at [133, 166] on select "Home Subpage Legal Notice Privacy New page" at bounding box center [114, 166] width 48 height 9
select select "1"
click at [90, 162] on select "Home Subpage Legal Notice Privacy New page" at bounding box center [114, 166] width 48 height 9
select select
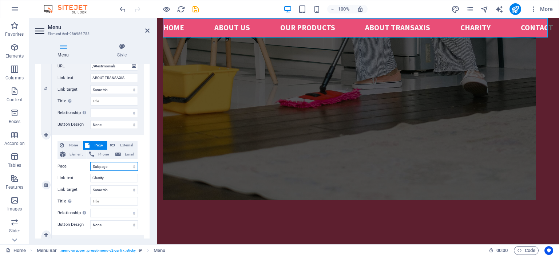
select select
click at [75, 154] on span "Element" at bounding box center [76, 154] width 17 height 9
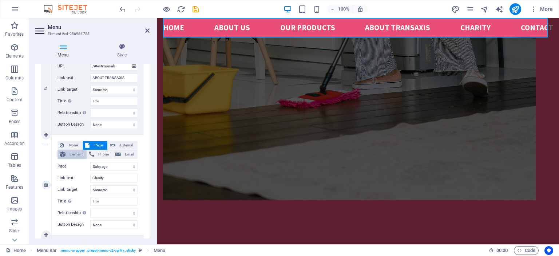
select select
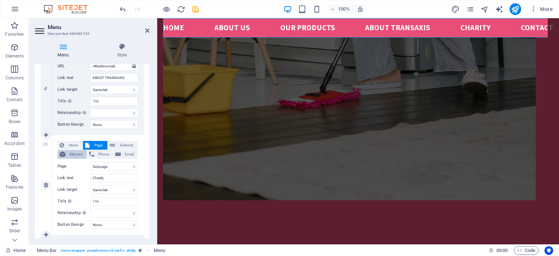
select select
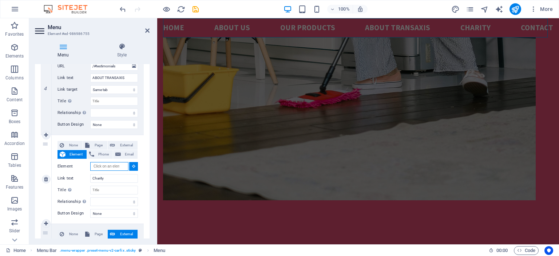
click at [106, 166] on input "Element" at bounding box center [109, 166] width 38 height 9
paste input "#ed-989300319"
type input "#ed-989300319"
select select
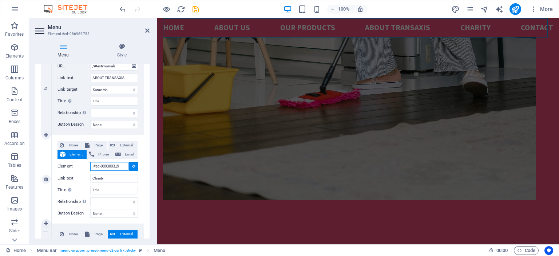
select select
type input "#ed-989300319"
select select
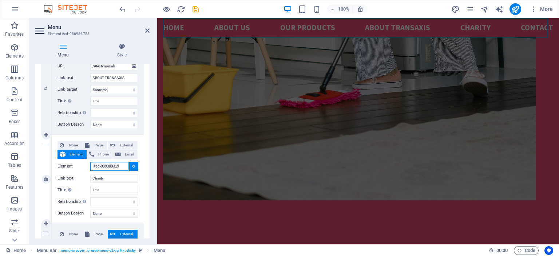
select select
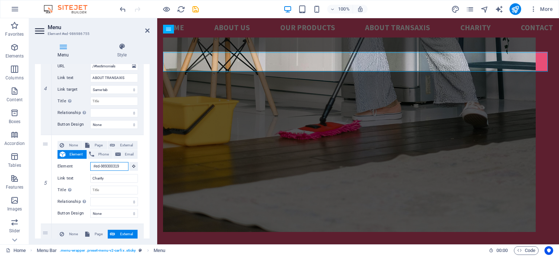
scroll to position [1365, 0]
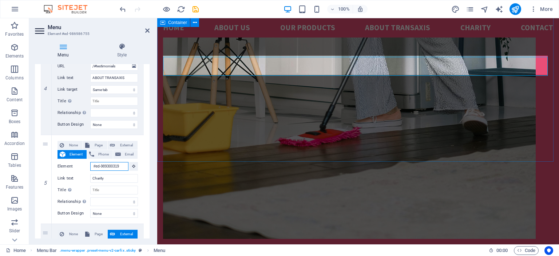
type input "#ed-989300319"
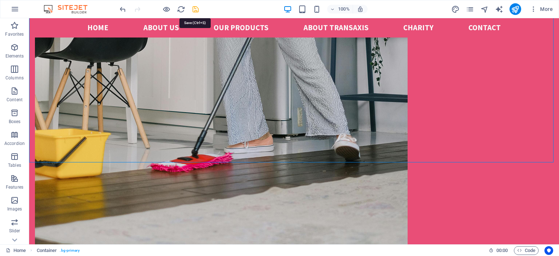
click at [197, 10] on icon "save" at bounding box center [196, 9] width 8 height 8
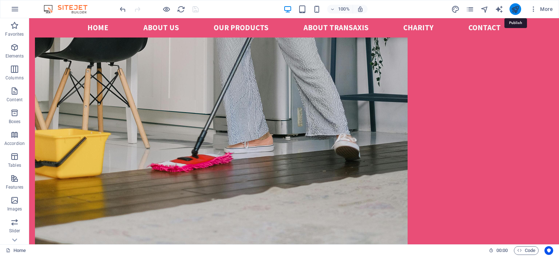
click at [517, 8] on icon "publish" at bounding box center [515, 9] width 8 height 8
click at [518, 8] on icon "publish" at bounding box center [515, 9] width 8 height 8
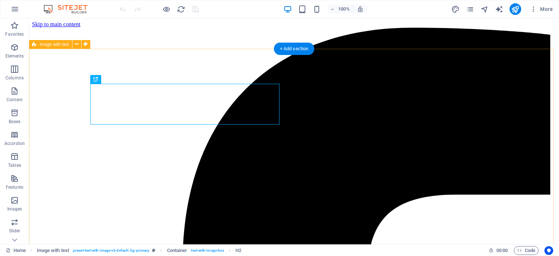
scroll to position [206, 0]
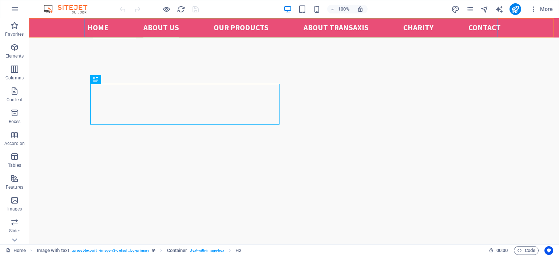
click at [424, 28] on nav "Home About us Our Products ABOUT TRANSAXIS Charity Contact" at bounding box center [294, 27] width 414 height 19
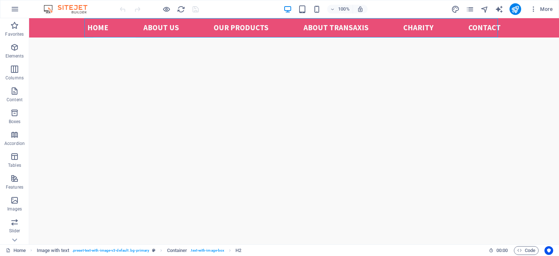
click at [424, 28] on nav "Home About us Our Products ABOUT TRANSAXIS Charity Contact" at bounding box center [294, 27] width 414 height 19
select select
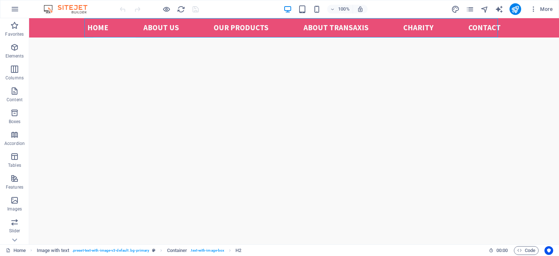
select select
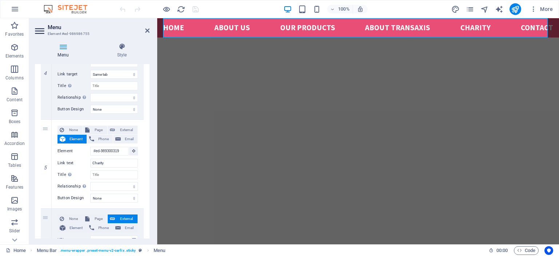
scroll to position [417, 0]
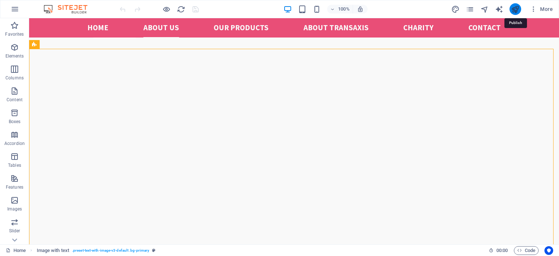
click at [517, 9] on icon "publish" at bounding box center [515, 9] width 8 height 8
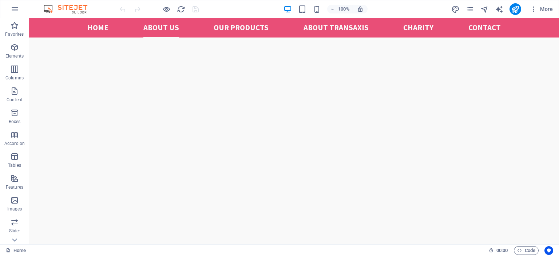
scroll to position [465, 0]
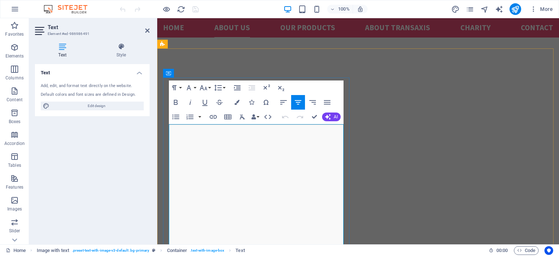
scroll to position [218, 0]
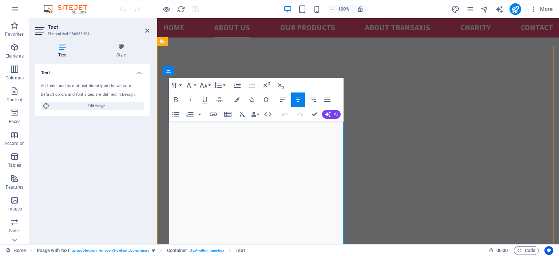
click at [209, 85] on button "Font Size" at bounding box center [205, 85] width 14 height 15
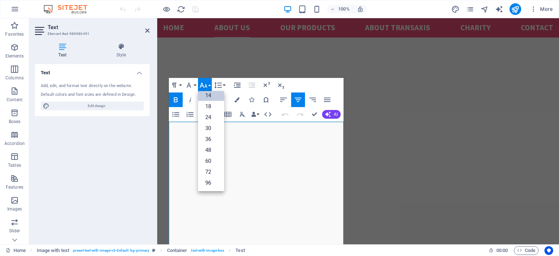
scroll to position [58, 0]
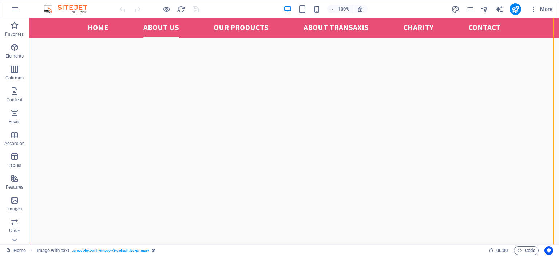
scroll to position [378, 0]
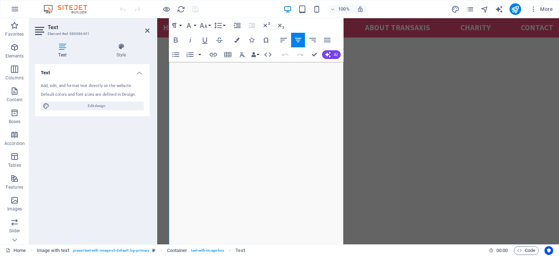
scroll to position [430, 0]
drag, startPoint x: 266, startPoint y: 138, endPoint x: 286, endPoint y: 139, distance: 20.4
click at [209, 26] on button "Font Size" at bounding box center [205, 25] width 14 height 15
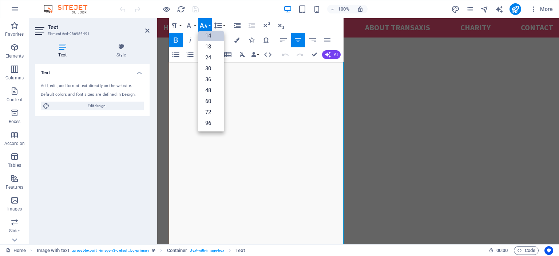
scroll to position [58, 0]
drag, startPoint x: 239, startPoint y: 197, endPoint x: 264, endPoint y: 200, distance: 25.6
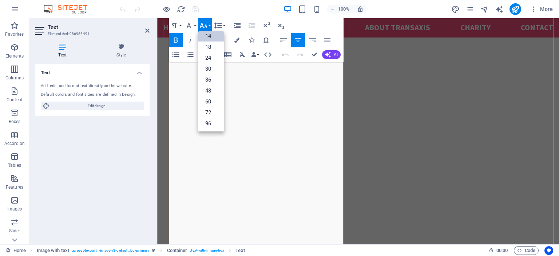
click at [210, 23] on button "Font Size" at bounding box center [205, 25] width 14 height 15
click at [210, 25] on button "Font Size" at bounding box center [205, 25] width 14 height 15
click at [210, 24] on button "Font Size" at bounding box center [205, 25] width 14 height 15
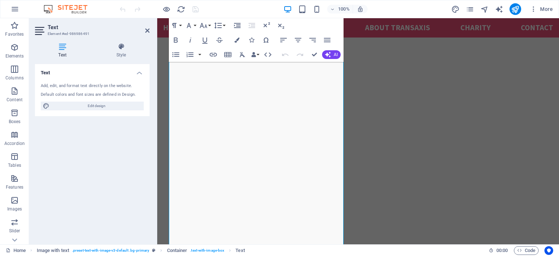
scroll to position [212, 0]
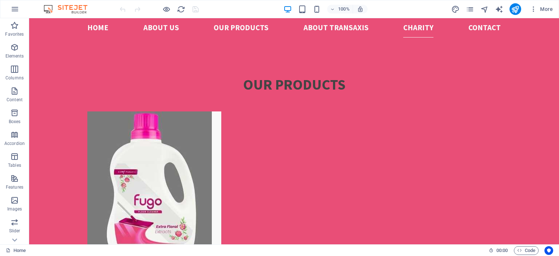
scroll to position [1587, 0]
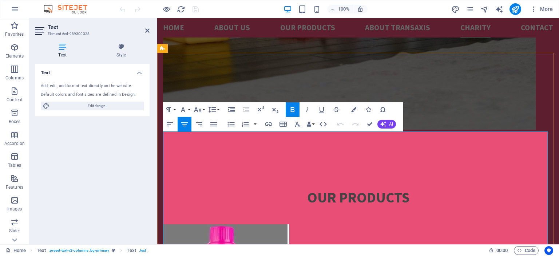
click at [189, 110] on button "Font Family" at bounding box center [185, 109] width 14 height 15
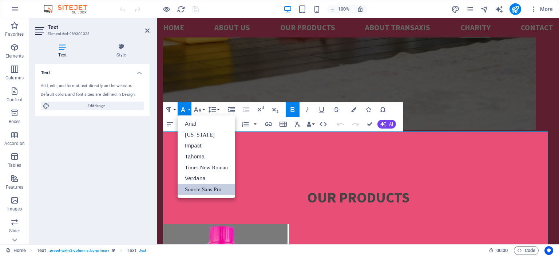
scroll to position [0, 0]
click at [188, 110] on button "Font Family" at bounding box center [185, 109] width 14 height 15
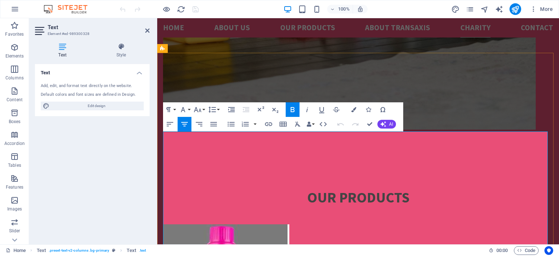
click at [188, 109] on button "Font Family" at bounding box center [185, 109] width 14 height 15
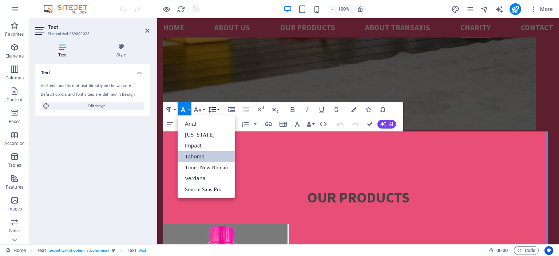
click at [218, 109] on button "Line Height" at bounding box center [214, 109] width 14 height 15
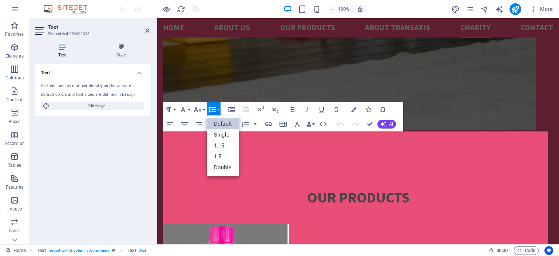
click at [218, 108] on button "Line Height" at bounding box center [214, 109] width 14 height 15
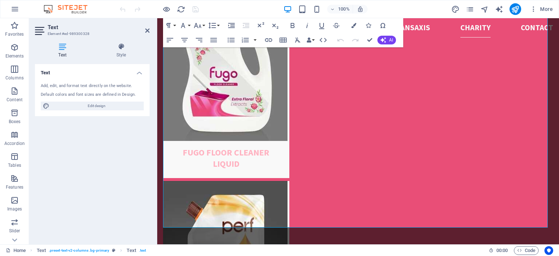
scroll to position [1755, 0]
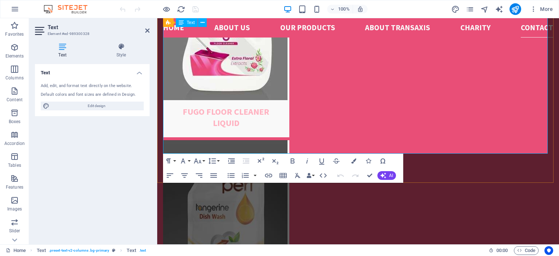
drag, startPoint x: 167, startPoint y: 106, endPoint x: 293, endPoint y: 146, distance: 131.4
click at [190, 161] on button "Font Family" at bounding box center [185, 161] width 14 height 15
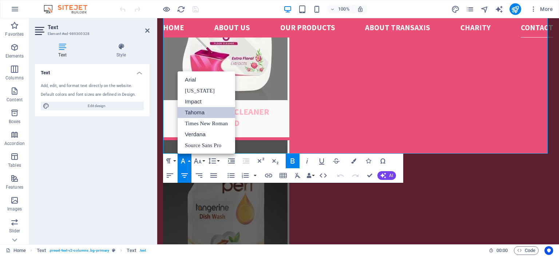
scroll to position [0, 0]
click at [202, 114] on link "Tahoma" at bounding box center [207, 112] width 58 height 11
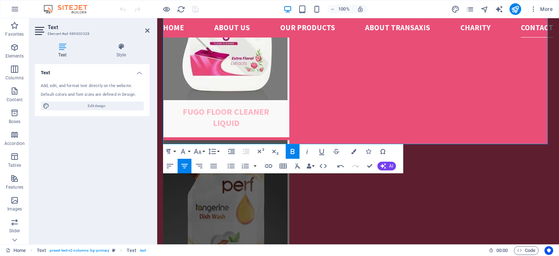
scroll to position [1765, 0]
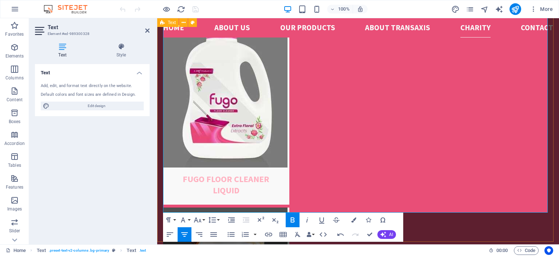
scroll to position [1726, 0]
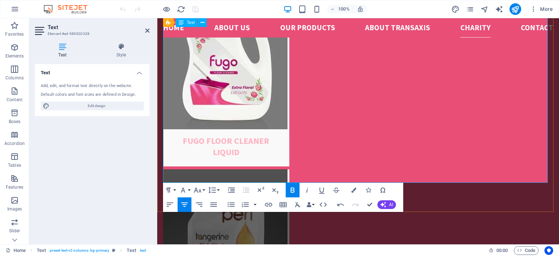
drag, startPoint x: 379, startPoint y: 141, endPoint x: 536, endPoint y: 179, distance: 161.2
click at [190, 189] on button "Font Family" at bounding box center [185, 190] width 14 height 15
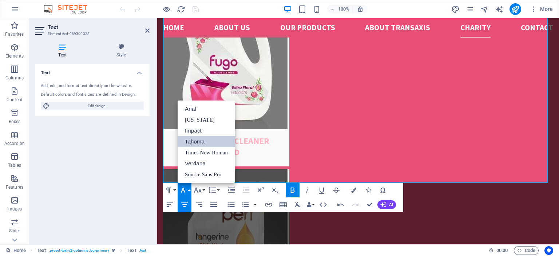
scroll to position [0, 0]
click at [195, 139] on link "Tahoma" at bounding box center [207, 141] width 58 height 11
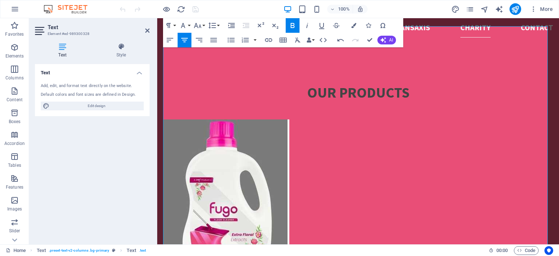
scroll to position [1579, 0]
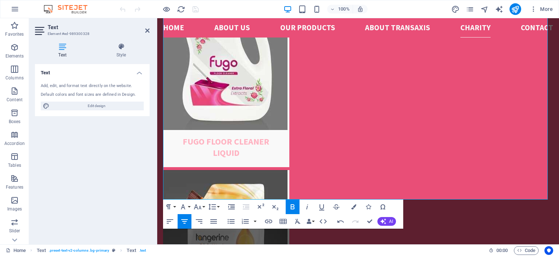
scroll to position [1732, 0]
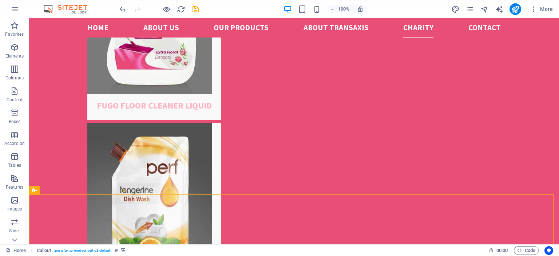
scroll to position [1667, 0]
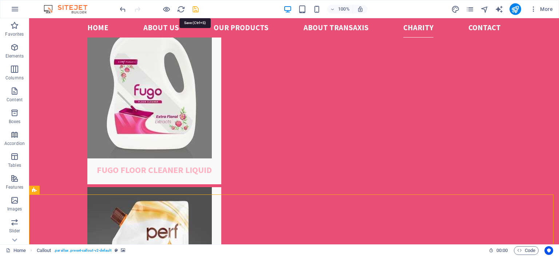
click at [195, 9] on icon "save" at bounding box center [196, 9] width 8 height 8
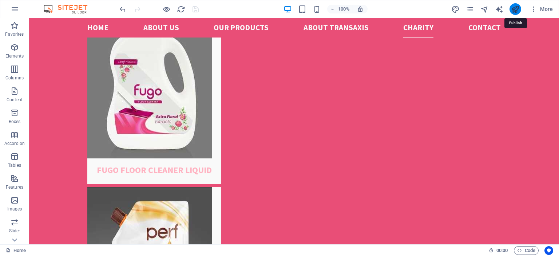
click at [514, 11] on icon "publish" at bounding box center [515, 9] width 8 height 8
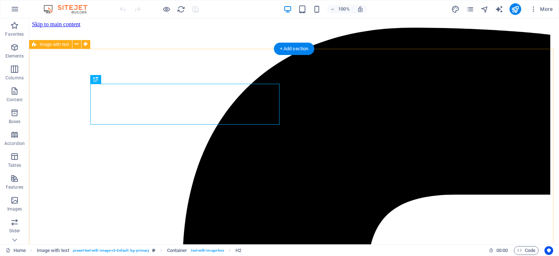
scroll to position [206, 0]
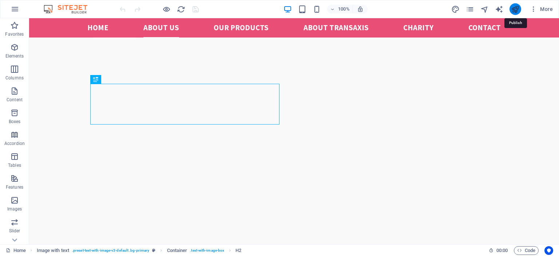
click at [516, 11] on icon "publish" at bounding box center [515, 9] width 8 height 8
